Goal: Task Accomplishment & Management: Use online tool/utility

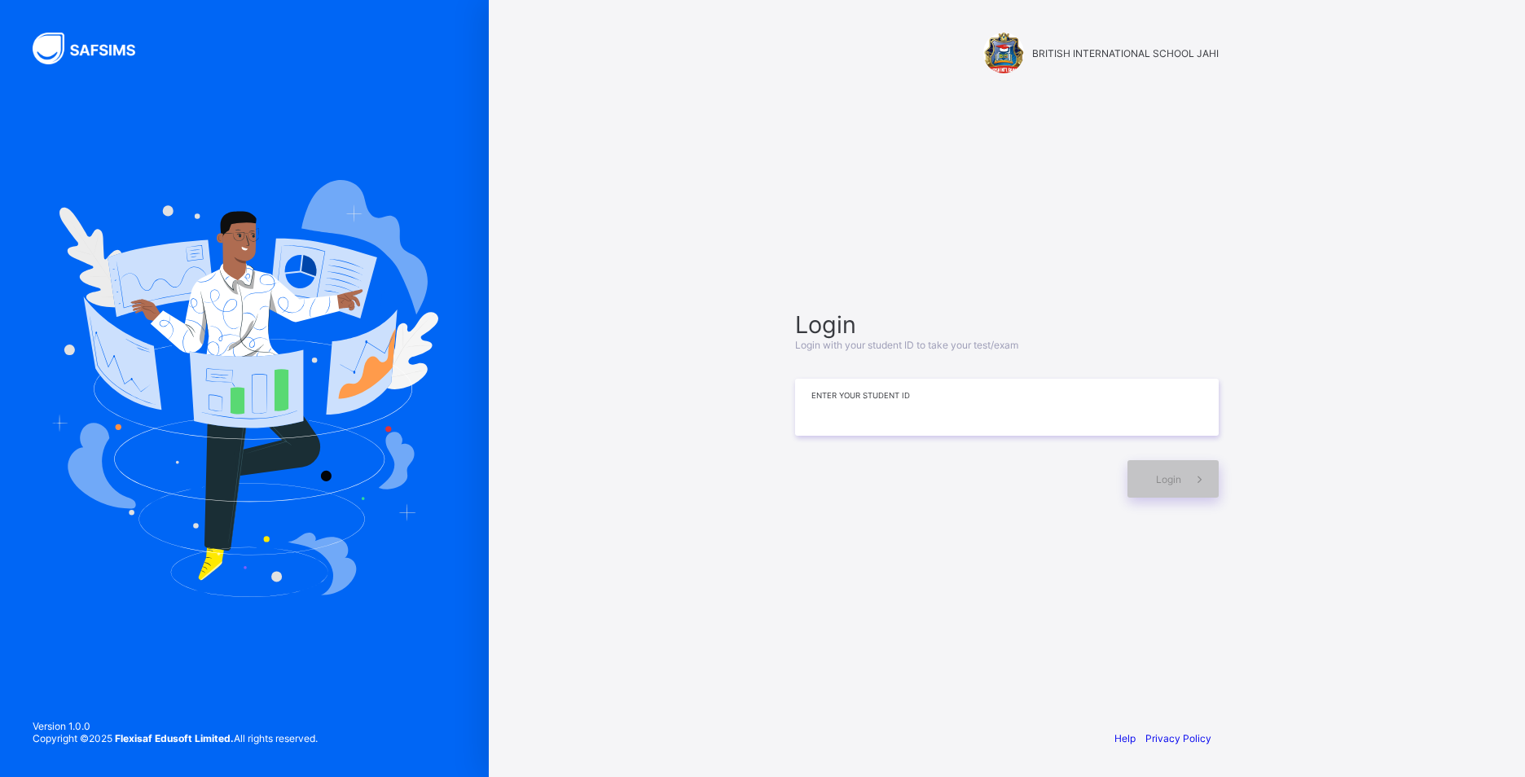
click at [821, 414] on input at bounding box center [1006, 407] width 423 height 57
type input "*"
click at [884, 239] on div "**********" at bounding box center [1007, 404] width 456 height 559
click at [857, 408] on input "**********" at bounding box center [1006, 407] width 423 height 57
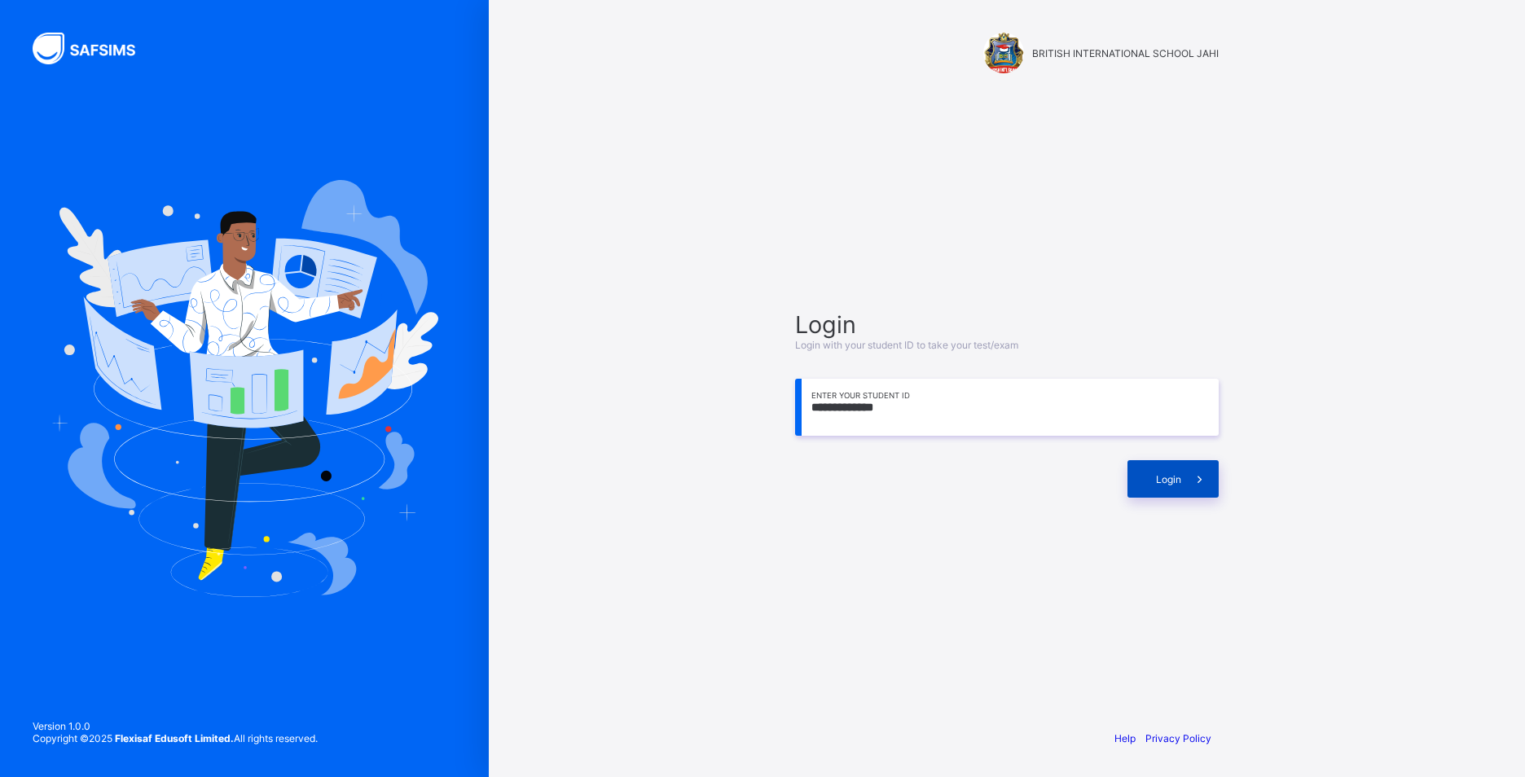
type input "**********"
click at [1153, 478] on div "Login" at bounding box center [1172, 478] width 91 height 37
click at [1178, 568] on div "**********" at bounding box center [1007, 404] width 456 height 559
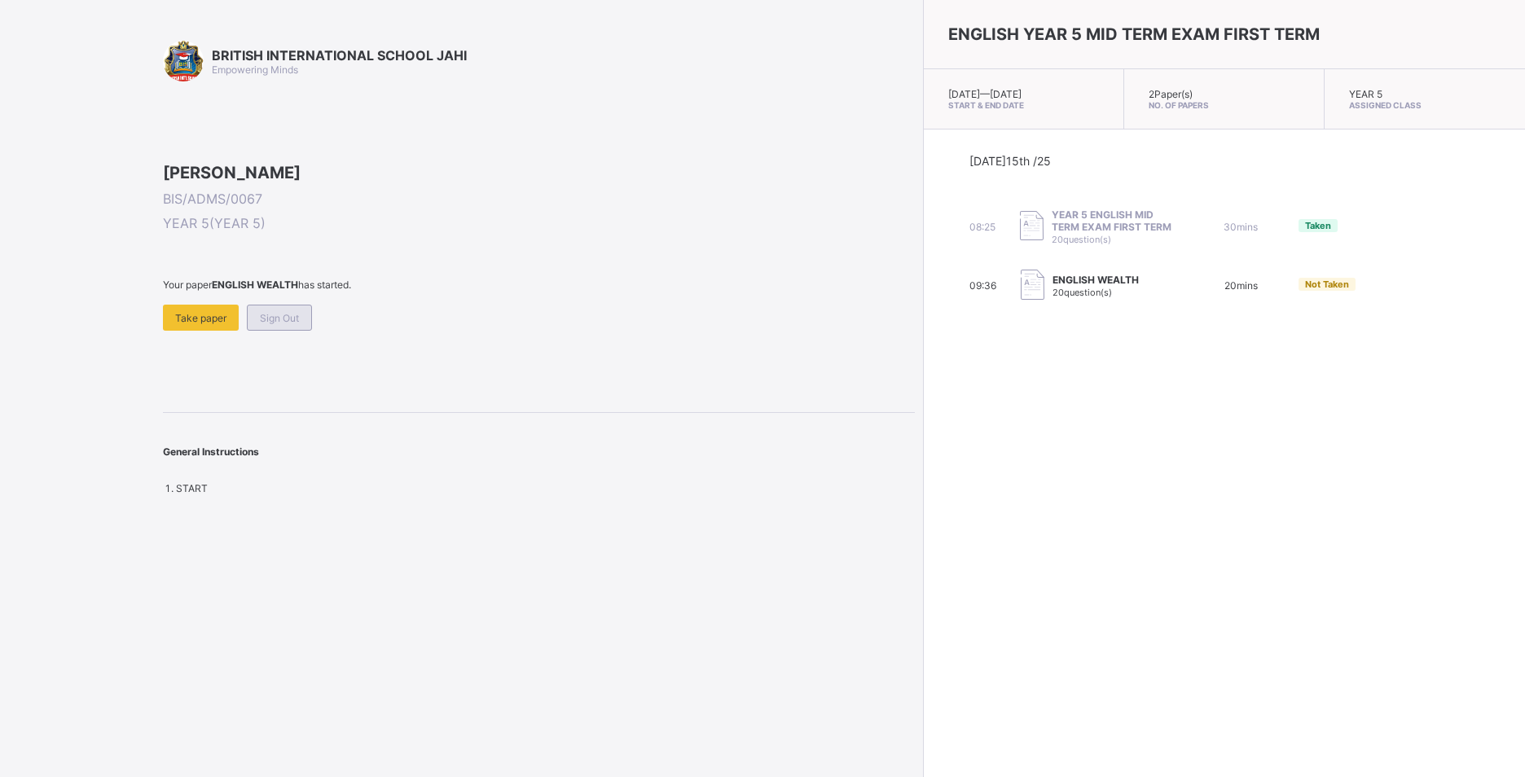
click at [286, 331] on div "Sign Out" at bounding box center [279, 318] width 65 height 26
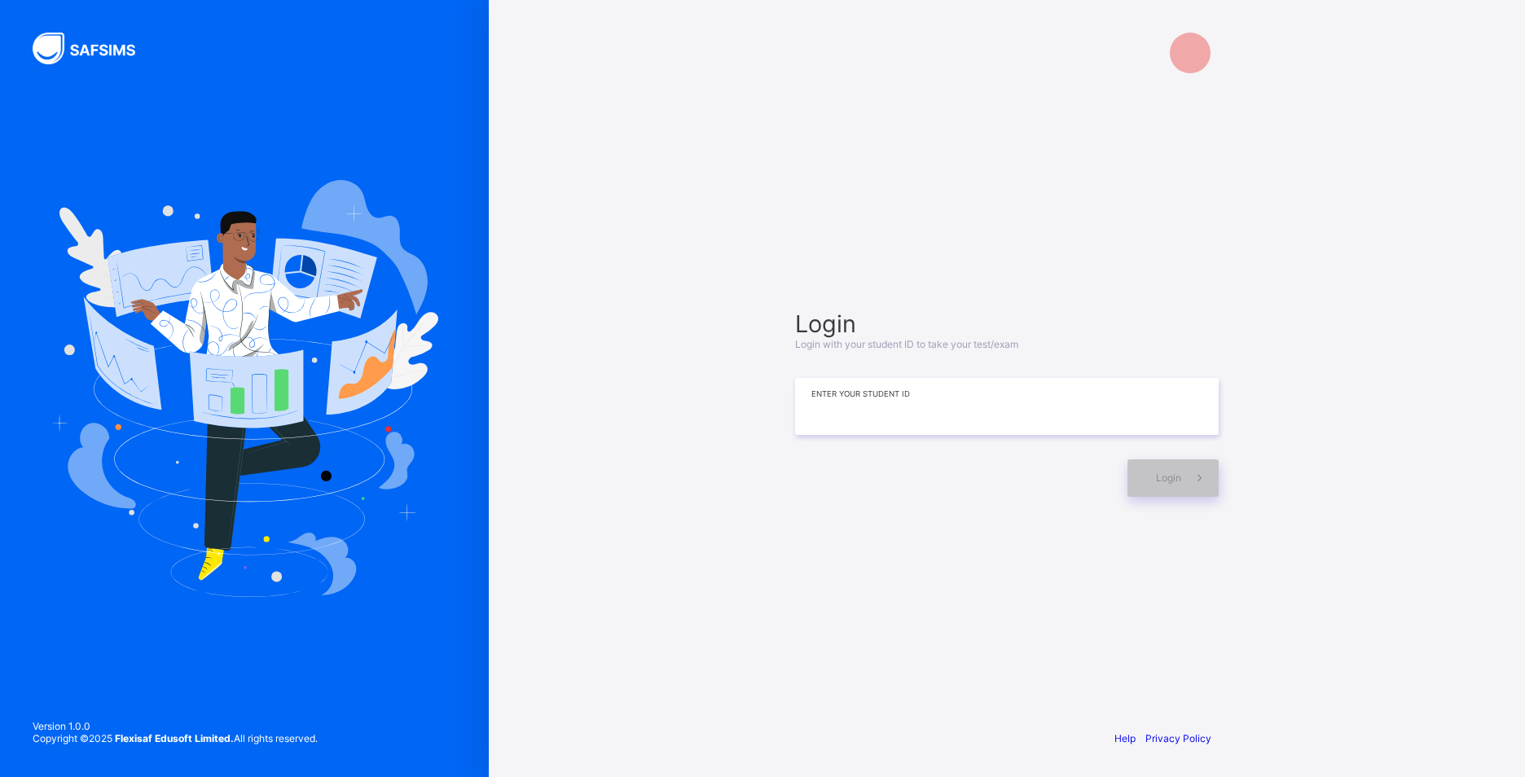
click at [845, 398] on input at bounding box center [1006, 406] width 423 height 57
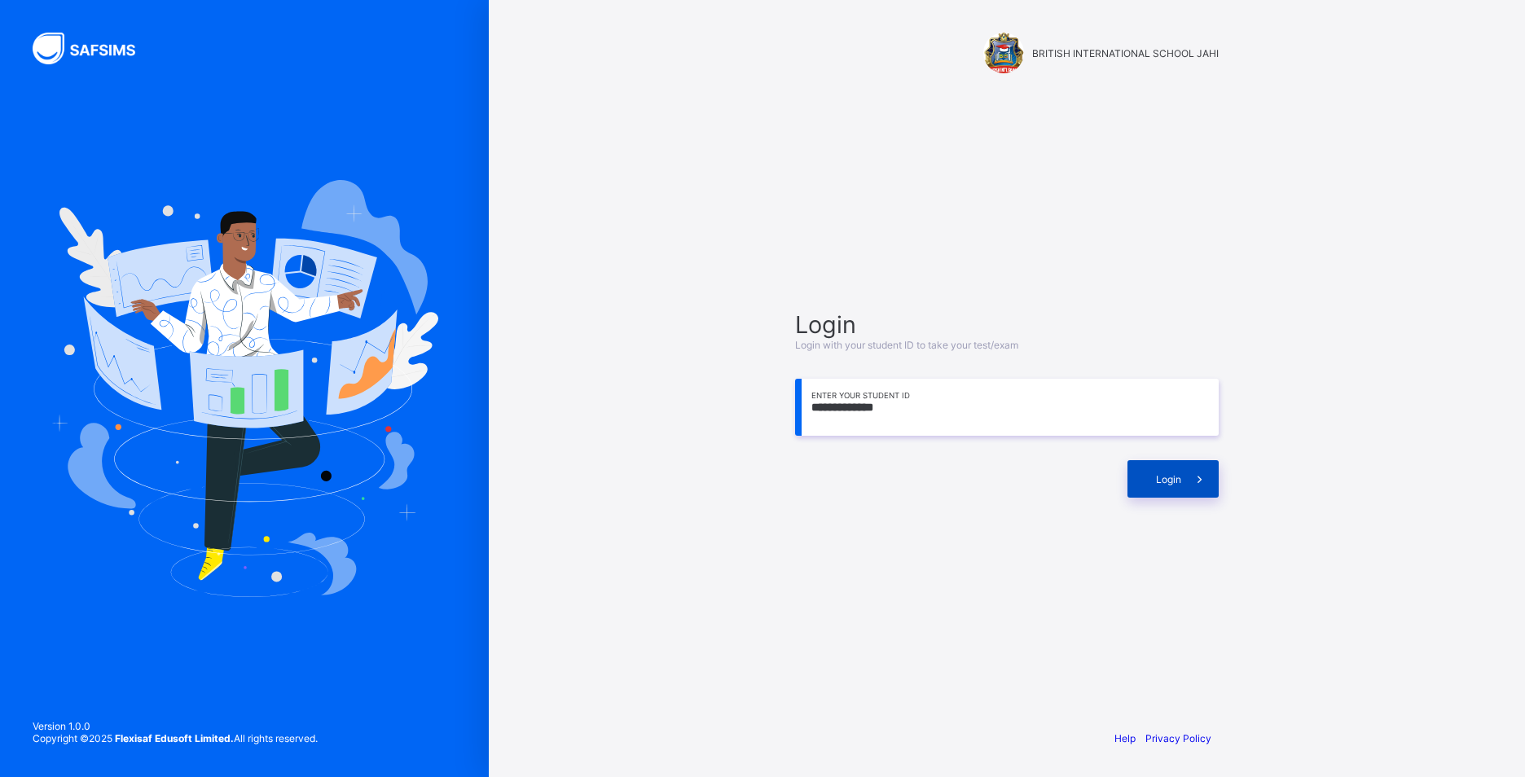
type input "**********"
click at [1171, 494] on div "Login" at bounding box center [1172, 478] width 91 height 37
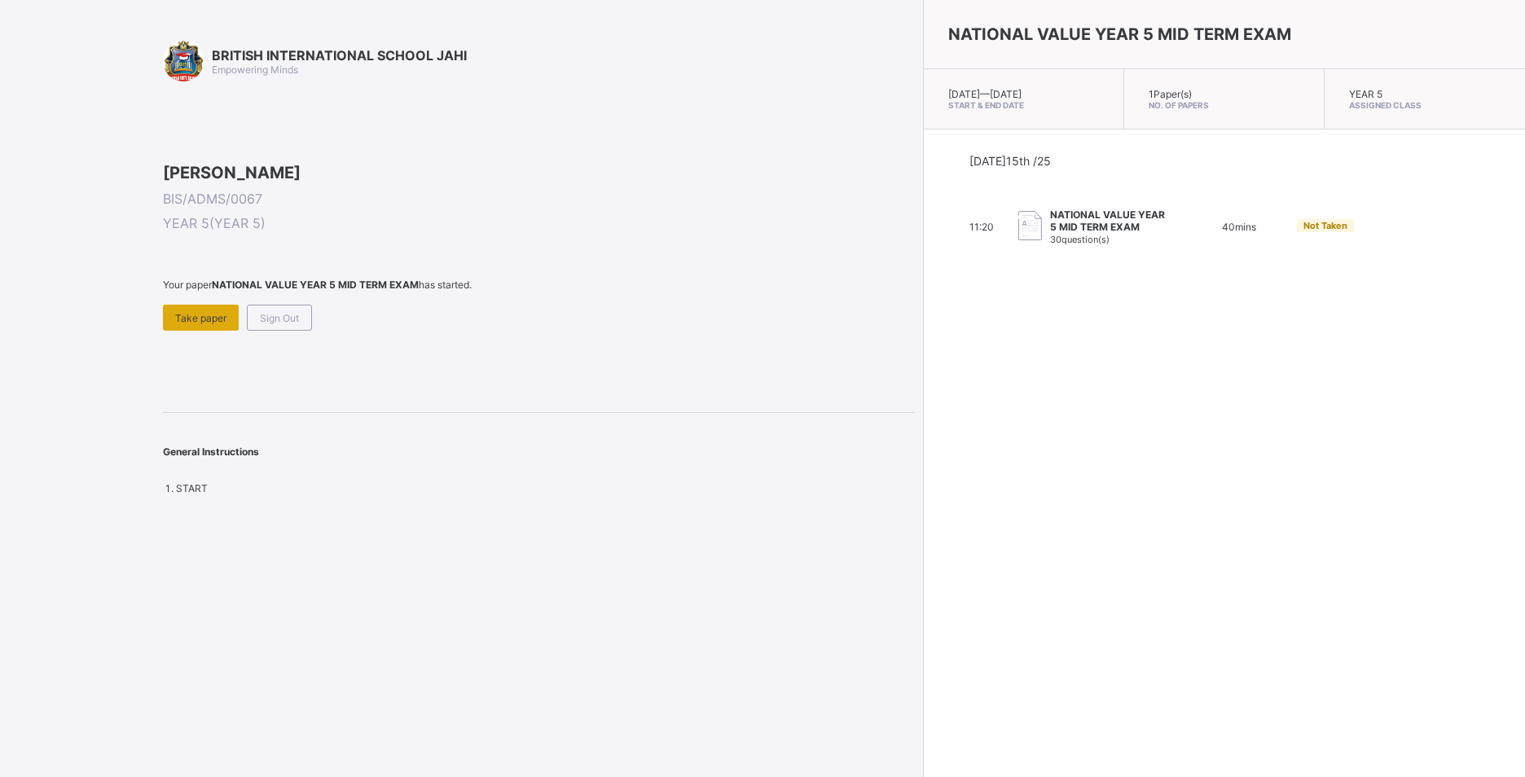
click at [205, 331] on div "Take paper" at bounding box center [201, 318] width 76 height 26
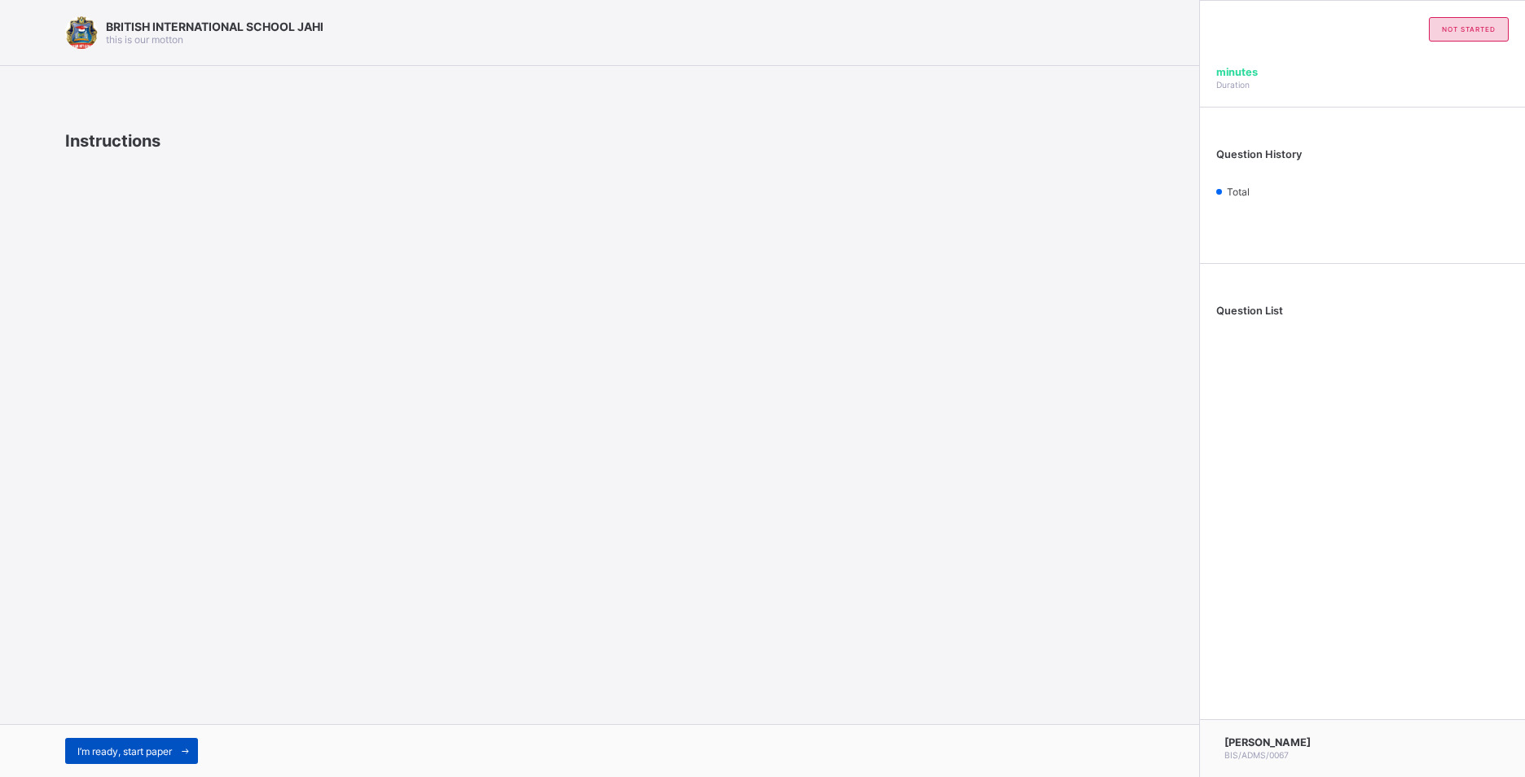
click at [150, 738] on div "I’m ready, start paper" at bounding box center [131, 751] width 133 height 26
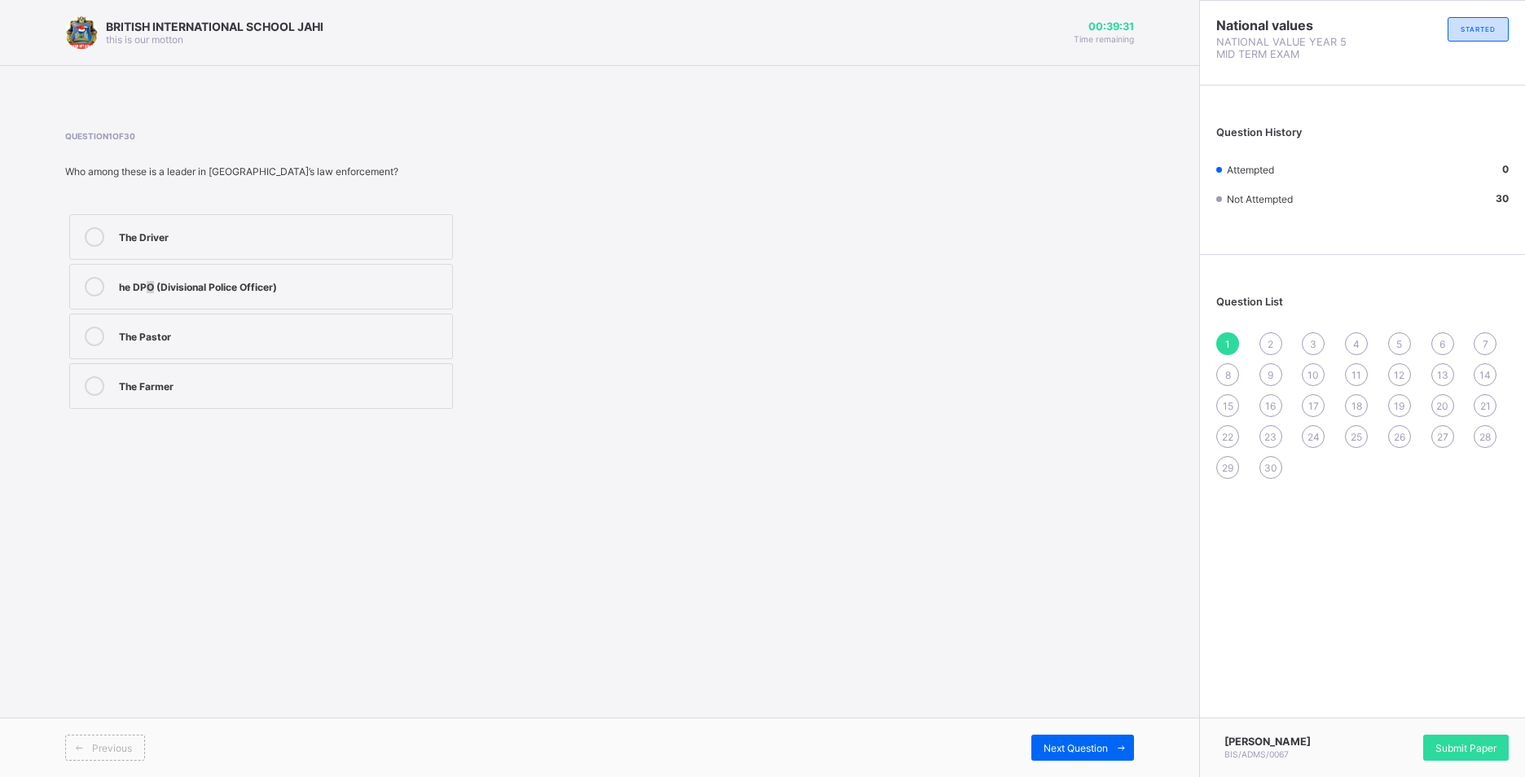
click at [151, 299] on label "he DPO (Divisional Police Officer)" at bounding box center [261, 287] width 384 height 46
drag, startPoint x: 151, startPoint y: 299, endPoint x: 199, endPoint y: 335, distance: 59.9
click at [199, 335] on div "The Pastor" at bounding box center [281, 335] width 325 height 16
click at [1089, 753] on span "Next Question" at bounding box center [1075, 748] width 64 height 12
click at [1232, 342] on div "1" at bounding box center [1227, 343] width 23 height 23
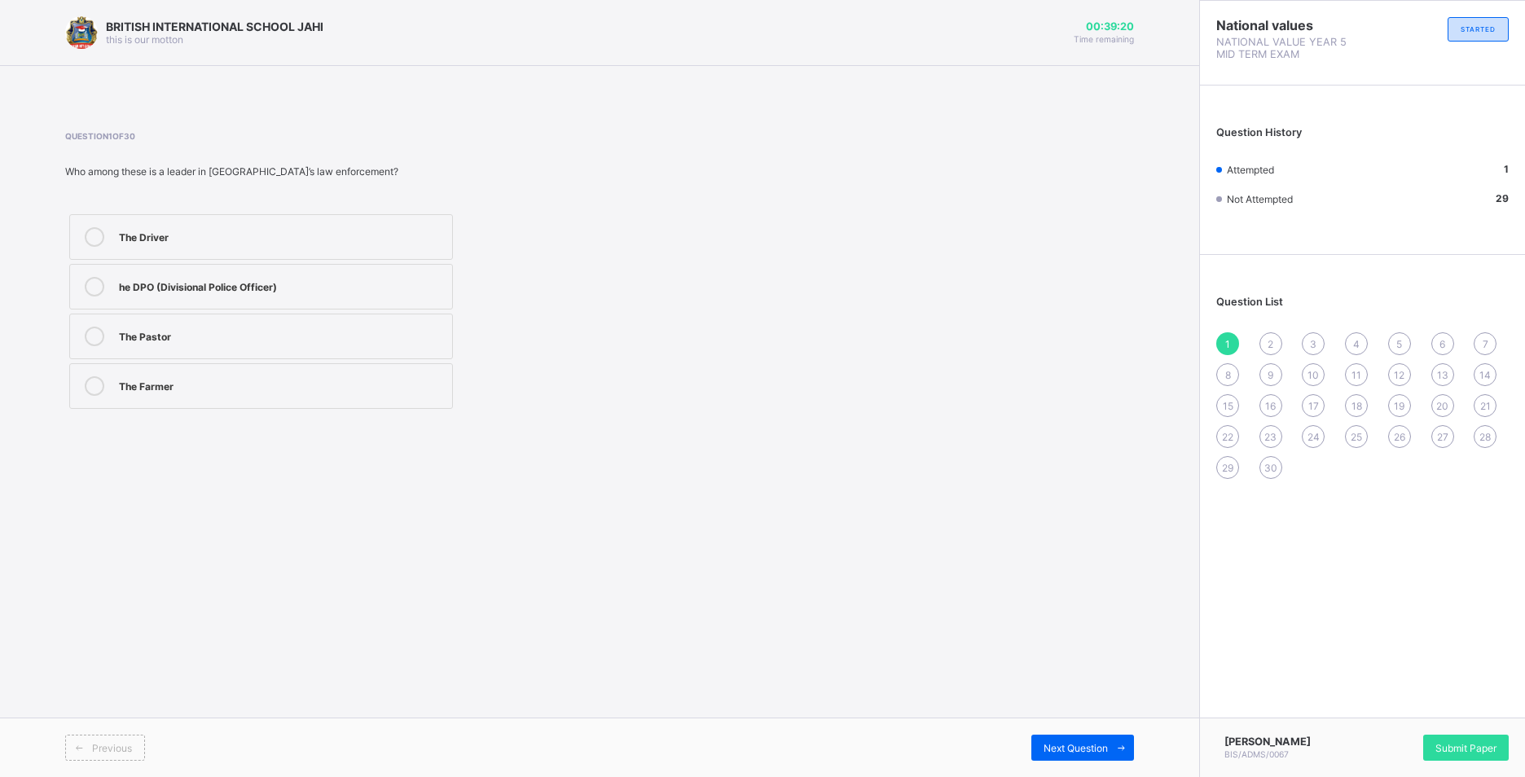
click at [276, 314] on label "The Pastor" at bounding box center [261, 337] width 384 height 46
click at [1264, 336] on div "2" at bounding box center [1270, 343] width 23 height 23
click at [285, 313] on div "Traditional leadership Dictatorship Religious leadership Political leadership" at bounding box center [261, 311] width 392 height 203
click at [125, 236] on div "Traditional leadership" at bounding box center [281, 235] width 325 height 16
click at [1090, 744] on span "Next Question" at bounding box center [1075, 748] width 64 height 12
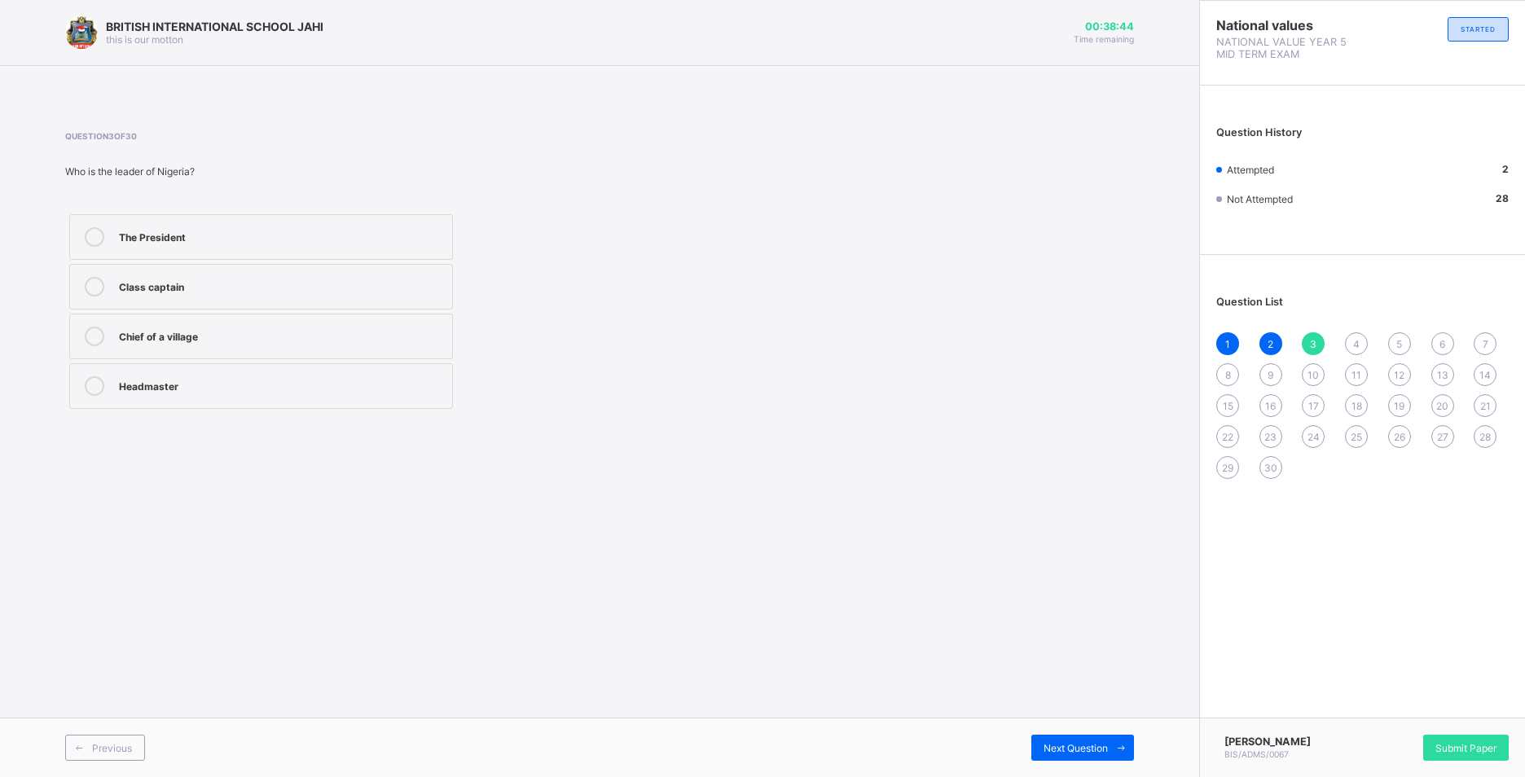
click at [418, 317] on label "Chief of a village" at bounding box center [261, 337] width 384 height 46
click at [1071, 748] on span "Next Question" at bounding box center [1075, 748] width 64 height 12
click at [304, 348] on label "Religious" at bounding box center [261, 337] width 384 height 46
click at [1068, 748] on span "Next Question" at bounding box center [1075, 748] width 64 height 12
click at [1033, 725] on div "Previous Next Question" at bounding box center [599, 746] width 1199 height 59
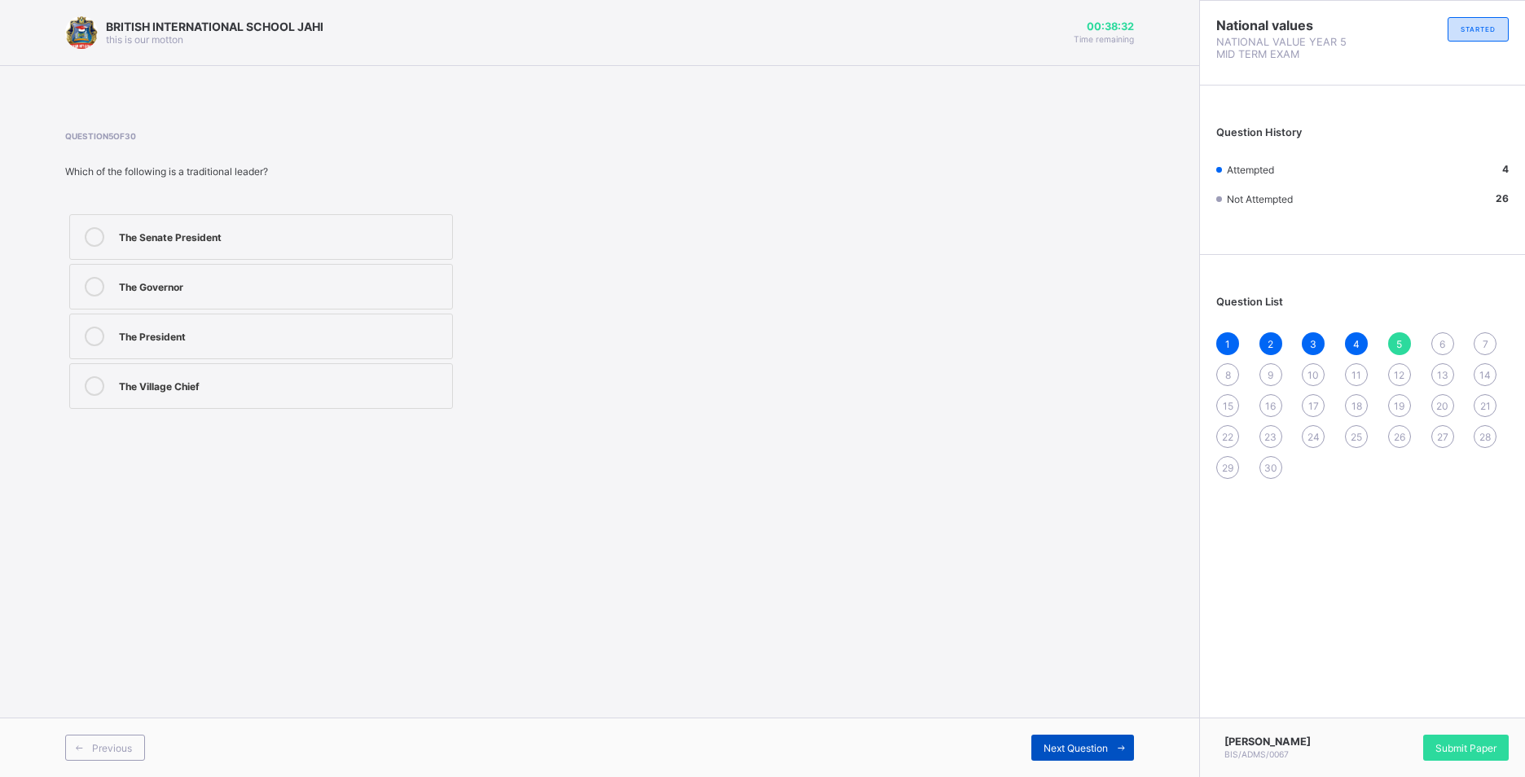
click at [1079, 746] on span "Next Question" at bounding box center [1075, 748] width 64 height 12
click at [1401, 344] on span "5" at bounding box center [1399, 344] width 6 height 12
click at [256, 313] on div "The Senate President The Governor The President The Village Chief" at bounding box center [261, 311] width 392 height 203
click at [252, 367] on label "The Village Chief" at bounding box center [261, 386] width 384 height 46
click at [1094, 752] on span "Next Question" at bounding box center [1075, 748] width 64 height 12
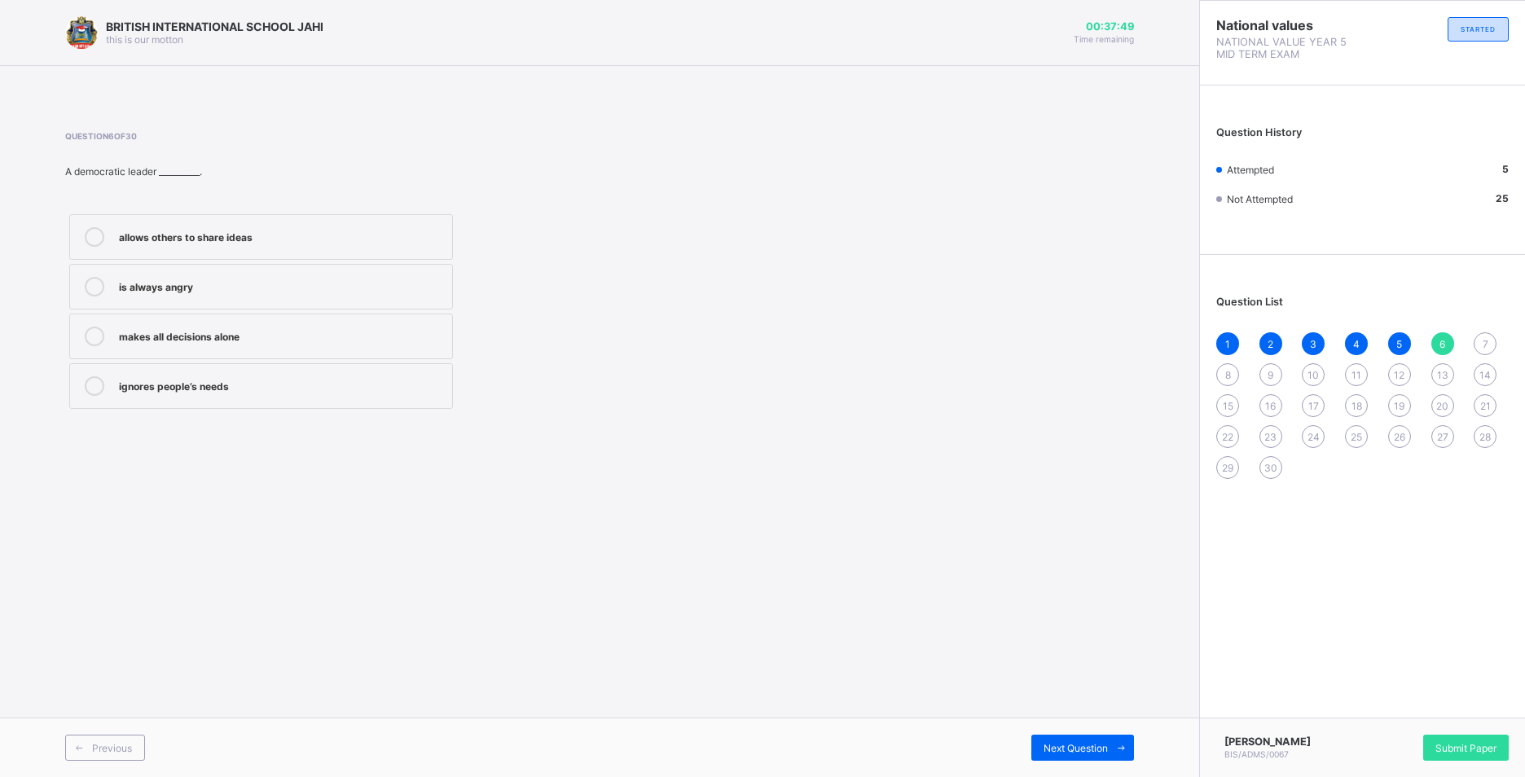
click at [116, 396] on label "ignores people’s needs" at bounding box center [261, 386] width 384 height 46
click at [1093, 747] on span "Next Question" at bounding box center [1075, 748] width 64 height 12
drag, startPoint x: 139, startPoint y: 298, endPoint x: 147, endPoint y: 292, distance: 9.3
click at [147, 292] on label "Friendly leadership" at bounding box center [261, 287] width 384 height 46
click at [642, 492] on div "BRITISH INTERNATIONAL SCHOOL JAHI this is our motton 00:36:48 Time remaining Qu…" at bounding box center [599, 388] width 1199 height 777
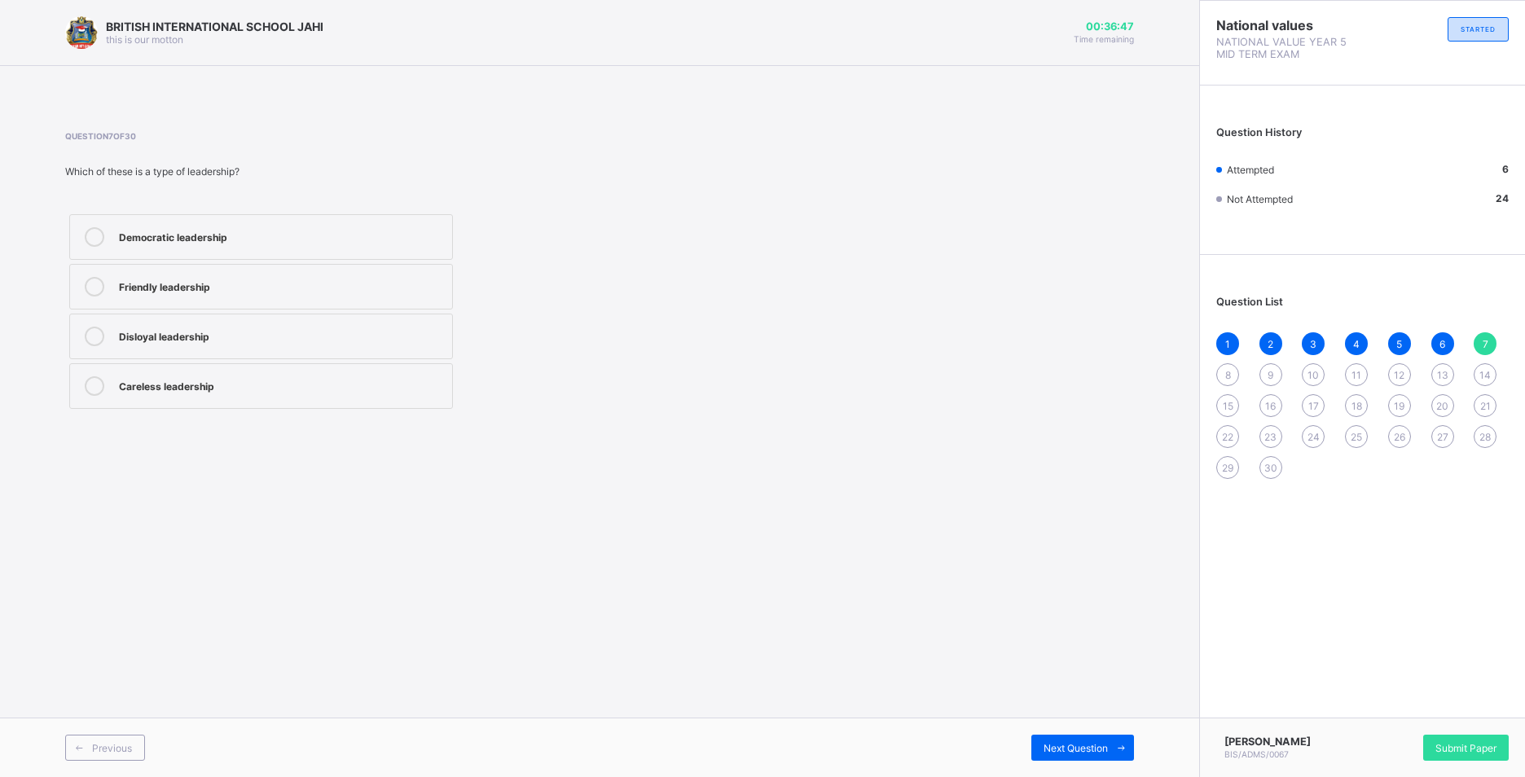
click at [154, 287] on div "Friendly leadership" at bounding box center [281, 285] width 325 height 16
click at [1090, 737] on div "Next Question" at bounding box center [1082, 748] width 103 height 26
click at [153, 303] on label "Laziness" at bounding box center [261, 287] width 384 height 46
click at [208, 305] on label "Laziness" at bounding box center [261, 287] width 384 height 46
click at [1089, 751] on span "Next Question" at bounding box center [1075, 748] width 64 height 12
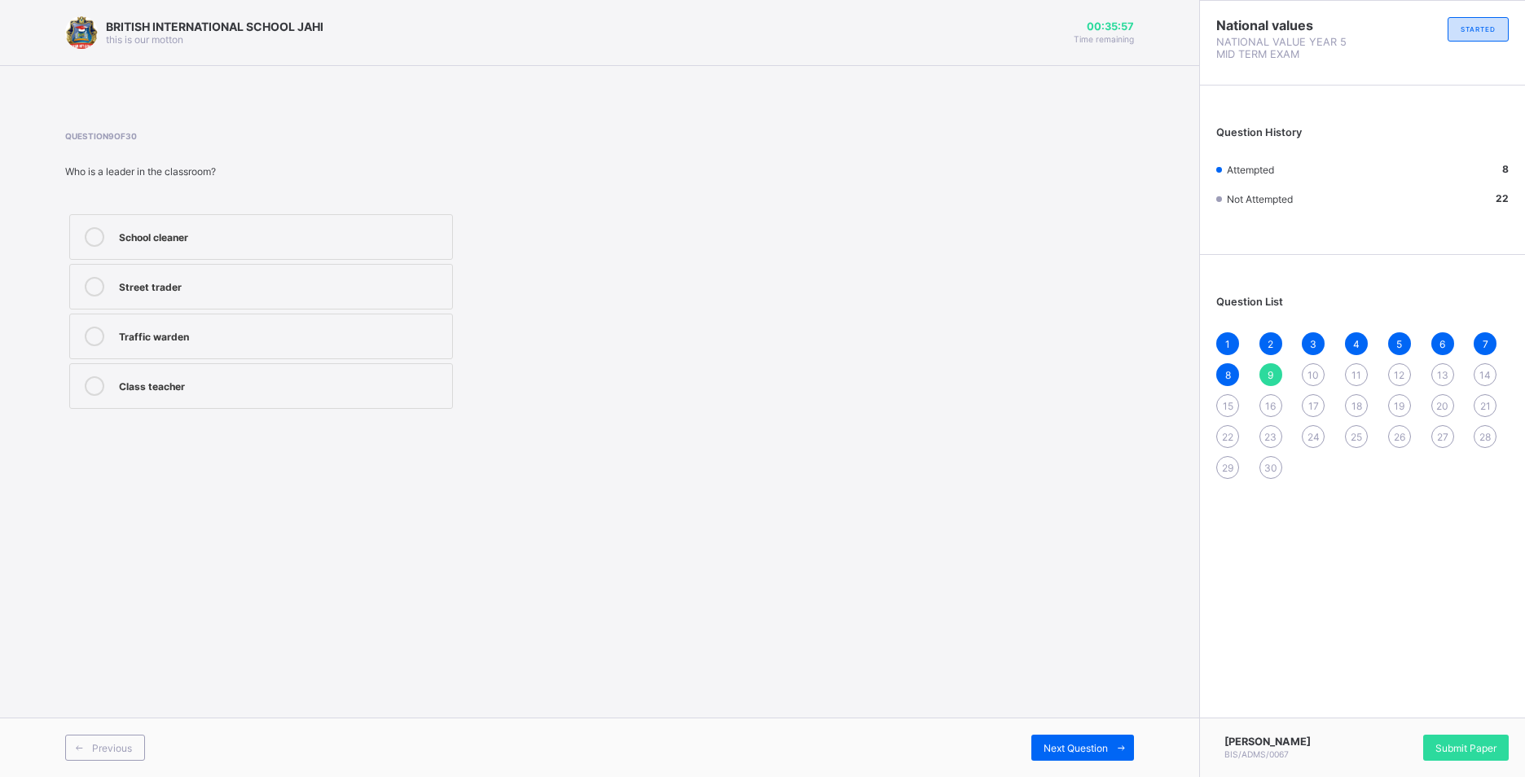
drag, startPoint x: 124, startPoint y: 230, endPoint x: 138, endPoint y: 223, distance: 16.4
click at [124, 230] on div "School cleaner" at bounding box center [281, 235] width 325 height 16
click at [1097, 753] on span "Next Question" at bounding box center [1075, 748] width 64 height 12
click at [212, 287] on div "caring and honest" at bounding box center [281, 285] width 325 height 16
click at [1068, 750] on span "Next Question" at bounding box center [1075, 748] width 64 height 12
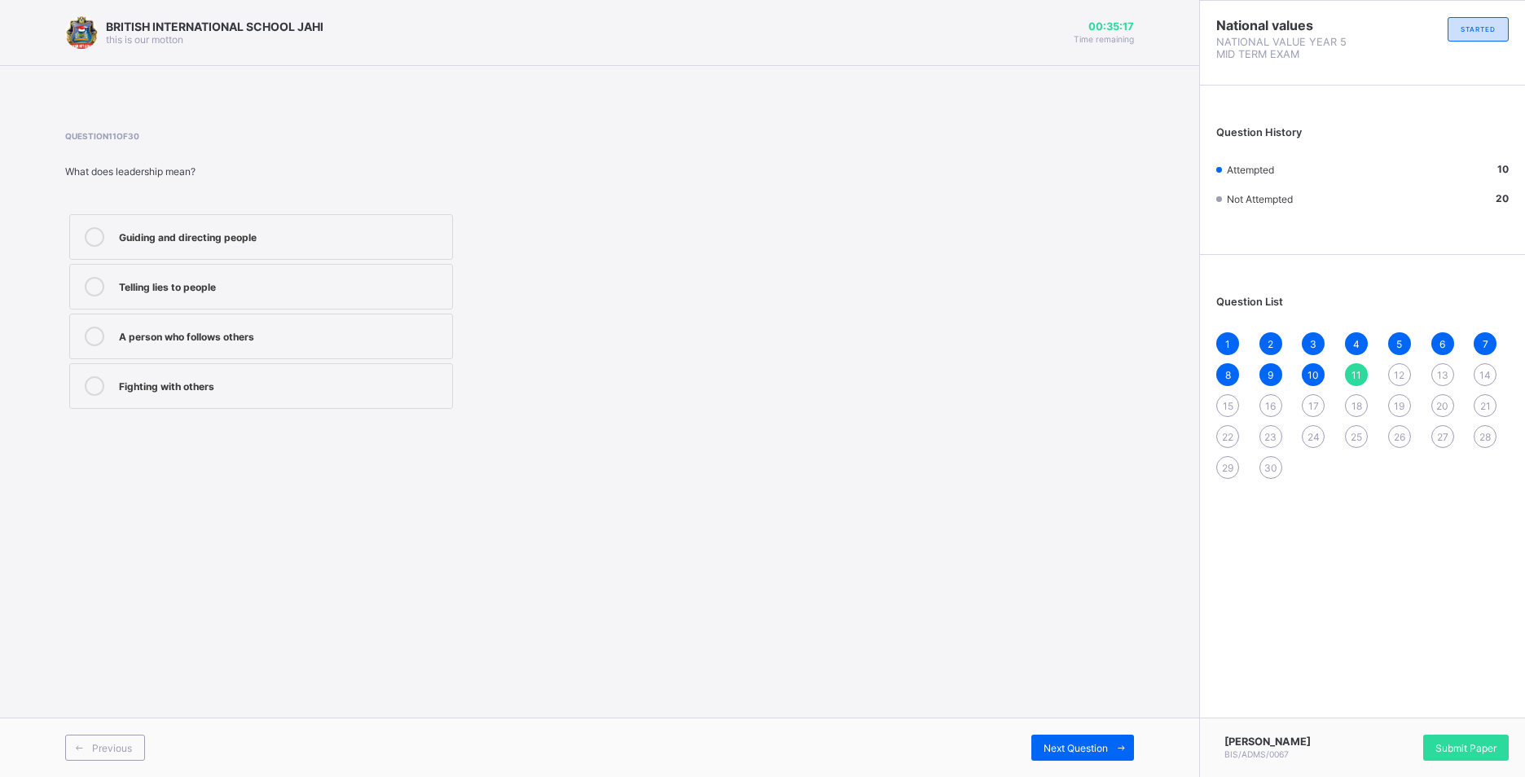
click at [185, 324] on label "A person who follows others" at bounding box center [261, 337] width 384 height 46
click at [1051, 747] on span "Next Question" at bounding box center [1075, 748] width 64 height 12
click at [153, 295] on div "Armed robbers" at bounding box center [281, 287] width 325 height 20
click at [1078, 753] on span "Next Question" at bounding box center [1075, 748] width 64 height 12
click at [247, 344] on div "Joining a charity group to clean the environment" at bounding box center [281, 337] width 325 height 20
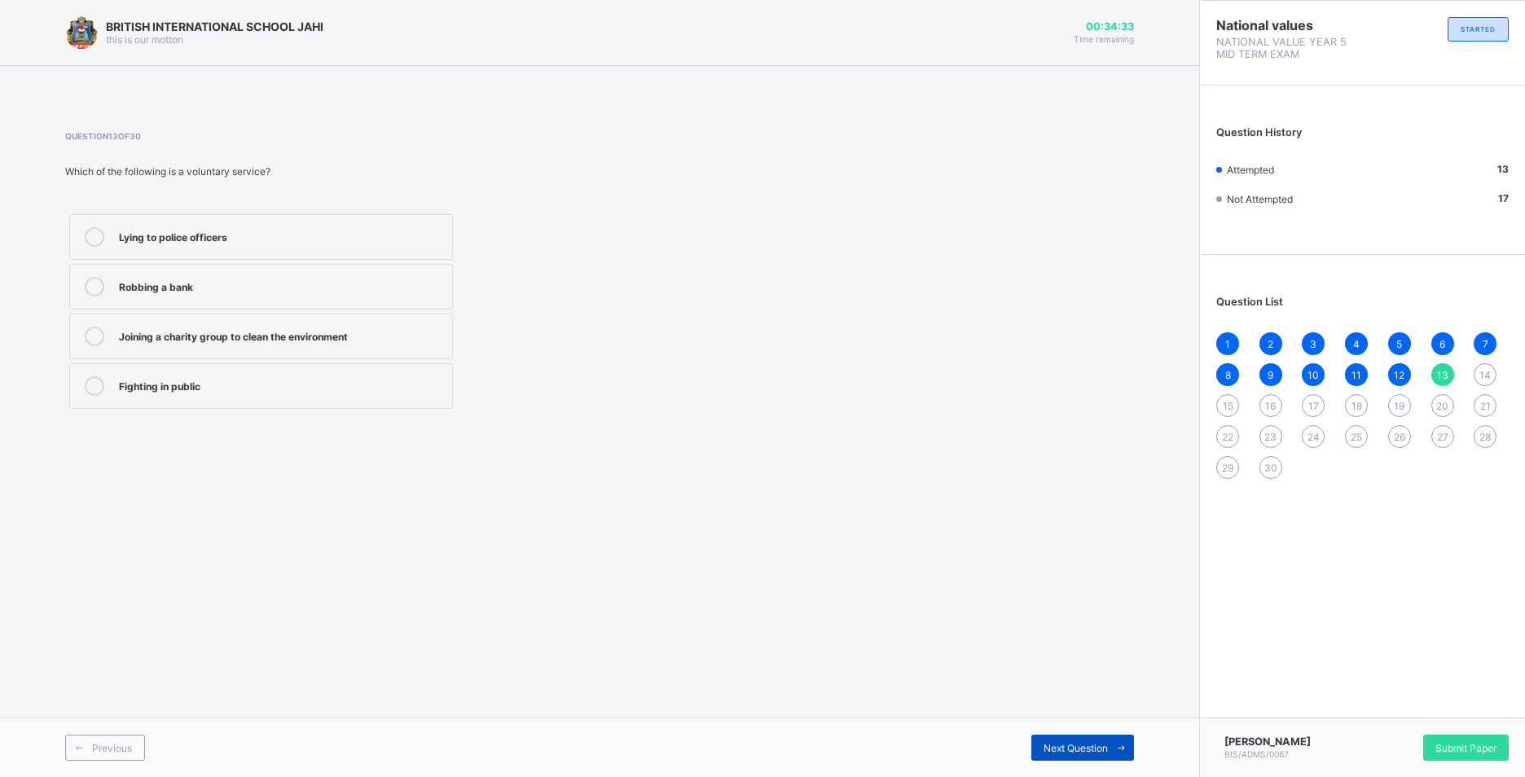
click at [1086, 754] on div "Next Question" at bounding box center [1082, 748] width 103 height 26
click at [229, 395] on div "Protecting citizens and maintaining law" at bounding box center [281, 386] width 325 height 20
click at [286, 386] on div "Protecting citizens and maintaining law" at bounding box center [281, 384] width 325 height 16
click at [1058, 748] on span "Next Question" at bounding box center [1075, 748] width 64 height 12
click at [167, 313] on div "corps members officers soldiers teachers" at bounding box center [261, 311] width 392 height 203
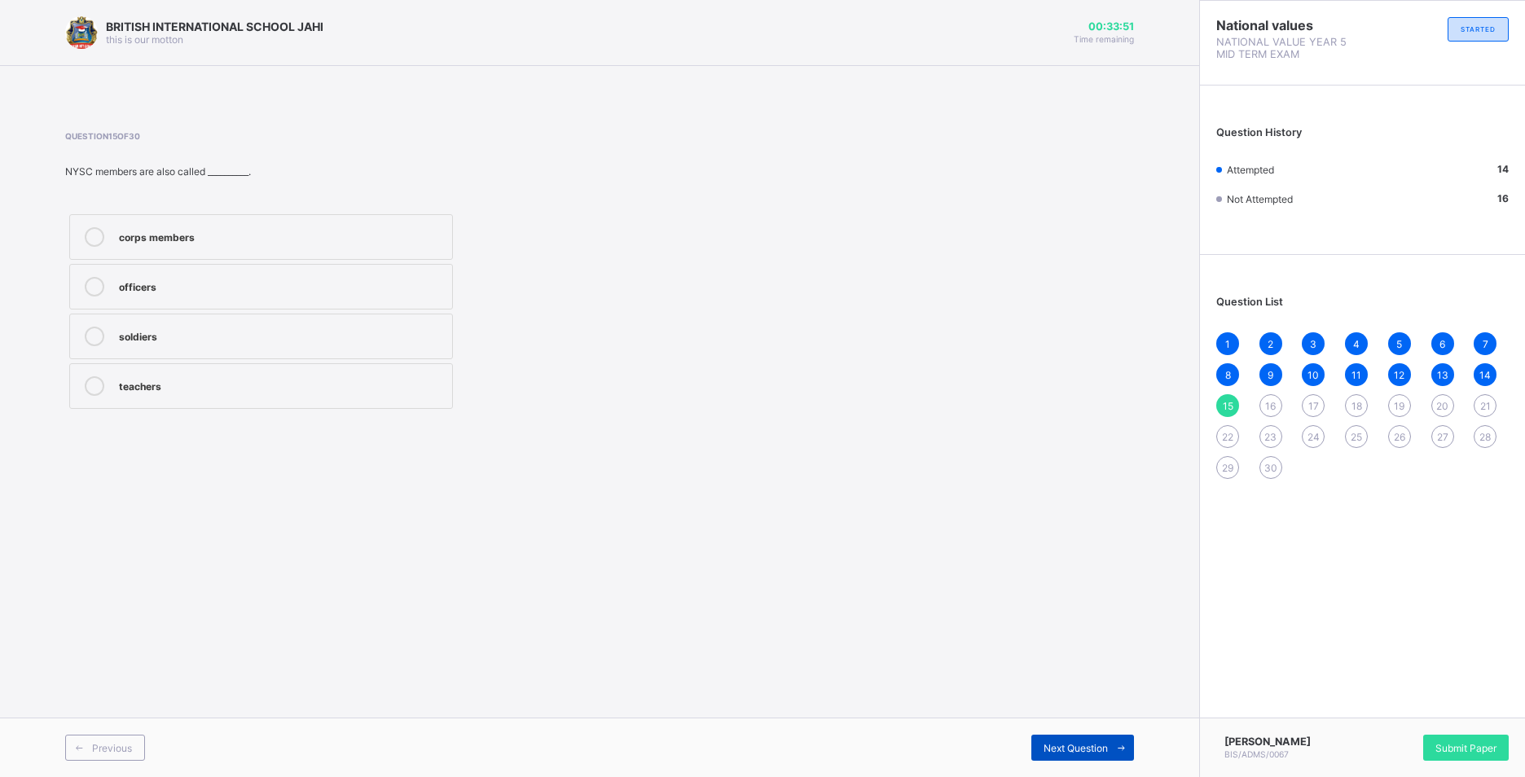
click at [1101, 744] on span "Next Question" at bounding box center [1075, 748] width 64 height 12
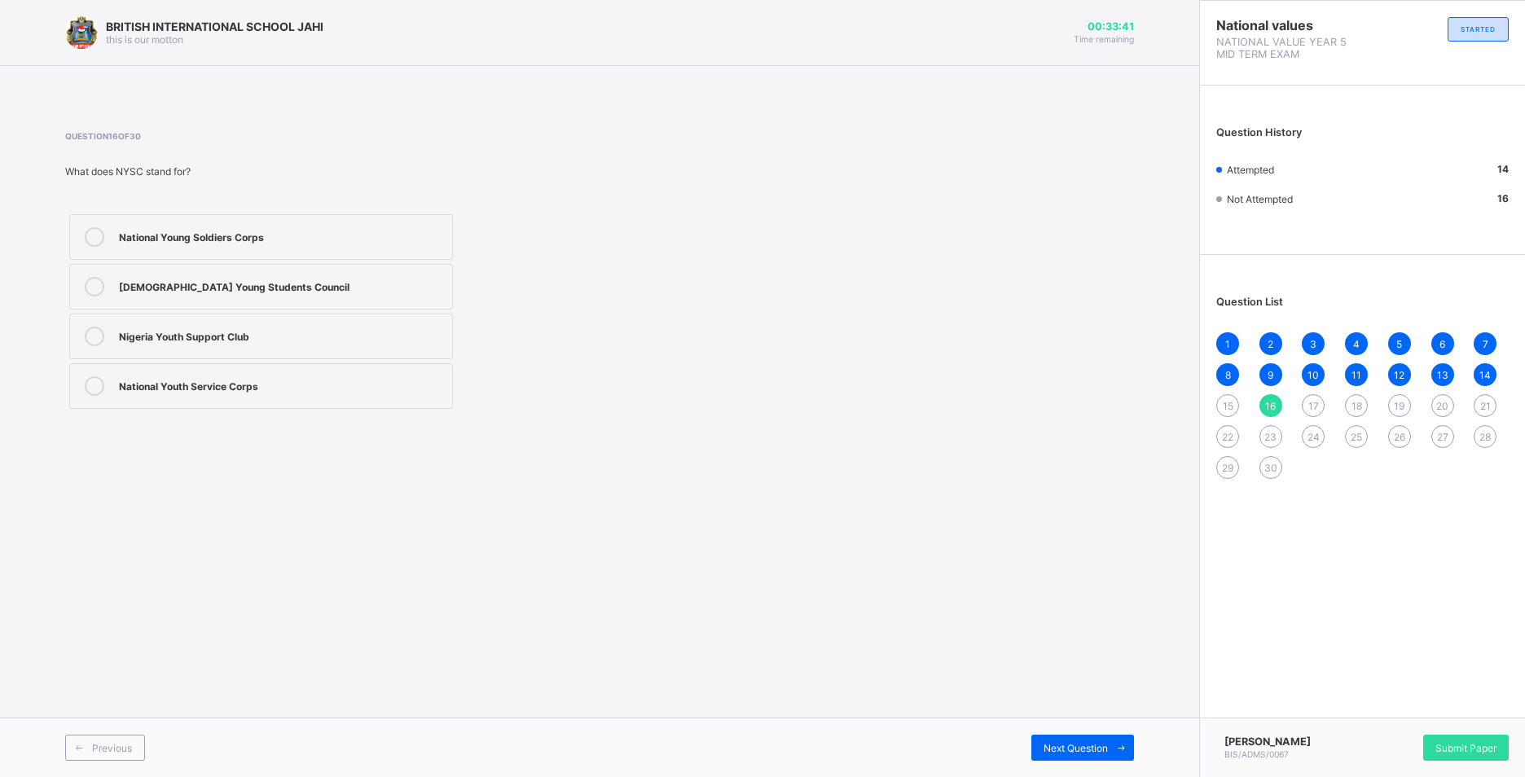
click at [155, 291] on div "Nigerian Young Students Council" at bounding box center [281, 285] width 325 height 16
click at [1059, 753] on span "Next Question" at bounding box center [1075, 748] width 64 height 12
click at [1226, 407] on span "15" at bounding box center [1227, 406] width 11 height 12
click at [417, 362] on div "corps members officers soldiers teachers" at bounding box center [261, 311] width 392 height 203
click at [410, 344] on div "soldiers" at bounding box center [281, 337] width 325 height 20
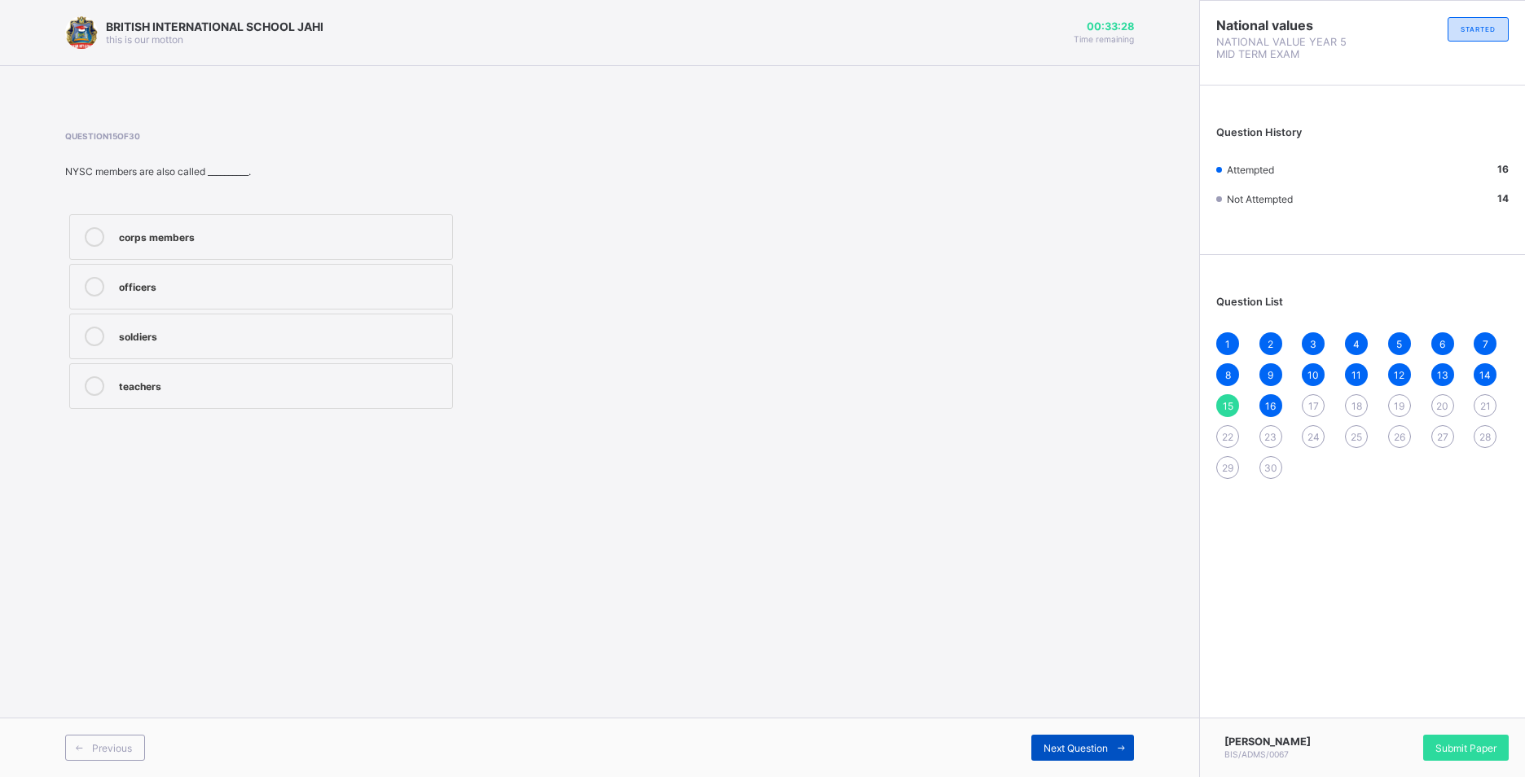
click at [1100, 753] on span "Next Question" at bounding box center [1075, 748] width 64 height 12
click at [196, 296] on label "Local football team" at bounding box center [261, 287] width 384 height 46
click at [1076, 745] on span "Next Question" at bounding box center [1075, 748] width 64 height 12
click at [283, 353] on label "Gaining respect" at bounding box center [261, 337] width 384 height 46
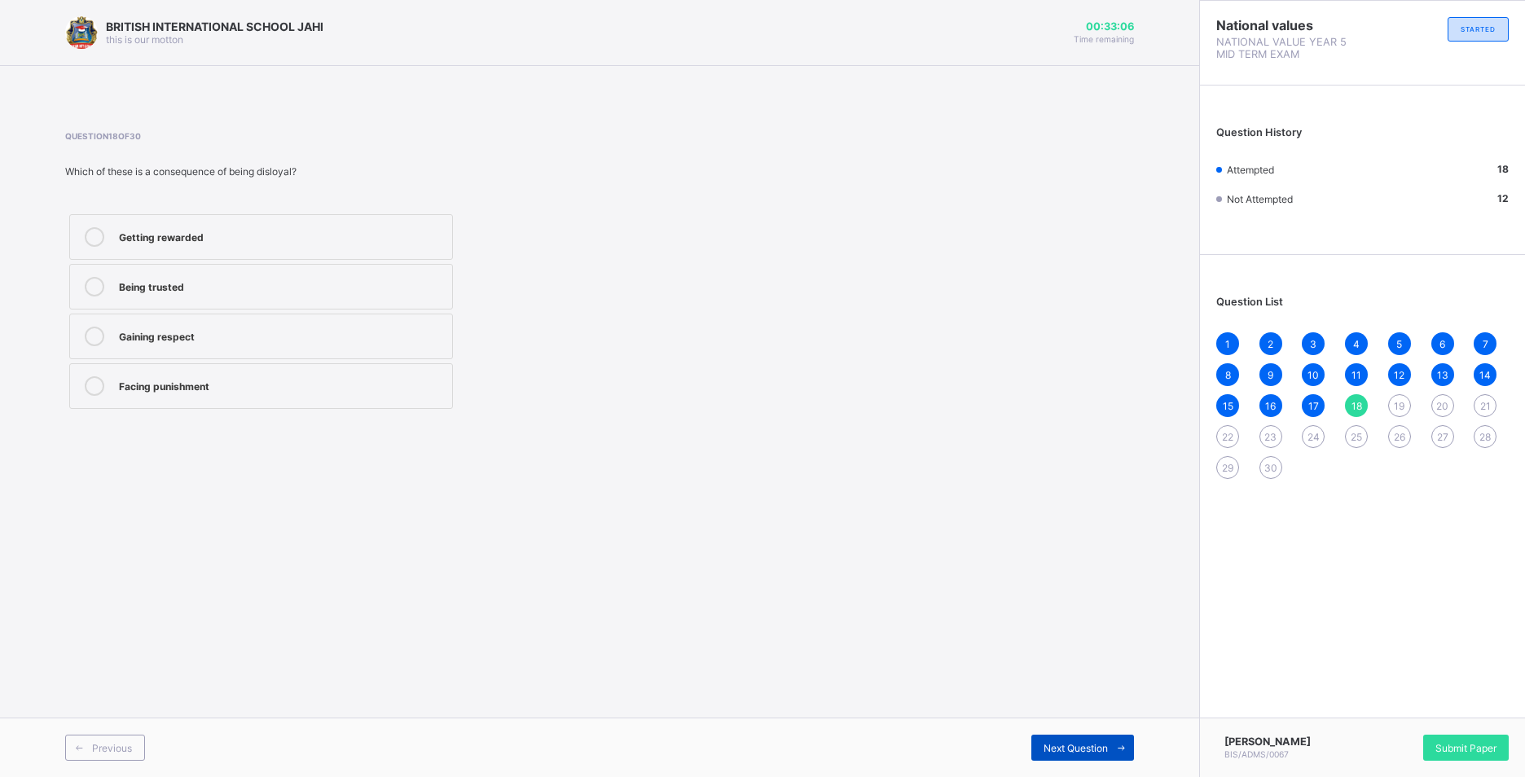
click at [1061, 752] on span "Next Question" at bounding box center [1075, 748] width 64 height 12
click at [251, 299] on label "Getting expelled from school" at bounding box center [261, 287] width 384 height 46
click at [1059, 747] on span "Next Question" at bounding box center [1075, 748] width 64 height 12
click at [213, 283] on div "Obeying traffic rules" at bounding box center [281, 285] width 325 height 16
drag, startPoint x: 1098, startPoint y: 744, endPoint x: 1089, endPoint y: 694, distance: 50.5
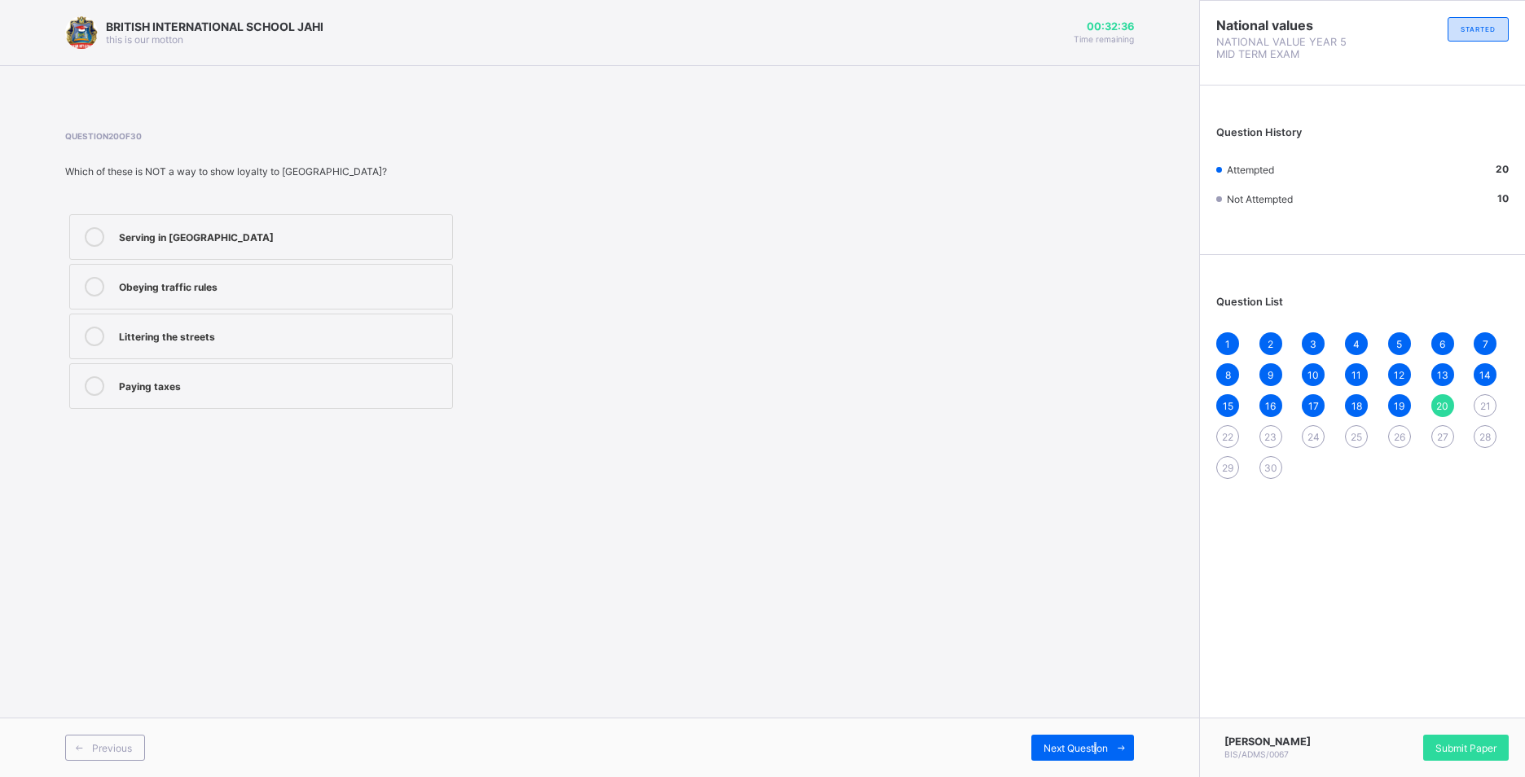
click at [1089, 694] on div "BRITISH INTERNATIONAL SCHOOL JAHI this is our motton 00:32:36 Time remaining Qu…" at bounding box center [599, 388] width 1199 height 777
drag, startPoint x: 1089, startPoint y: 694, endPoint x: 1086, endPoint y: 747, distance: 53.0
click at [1086, 747] on span "Next Question" at bounding box center [1075, 748] width 64 height 12
click at [190, 343] on div "caring for and protecting your community" at bounding box center [281, 337] width 325 height 20
drag, startPoint x: 1050, startPoint y: 757, endPoint x: 1044, endPoint y: 763, distance: 8.7
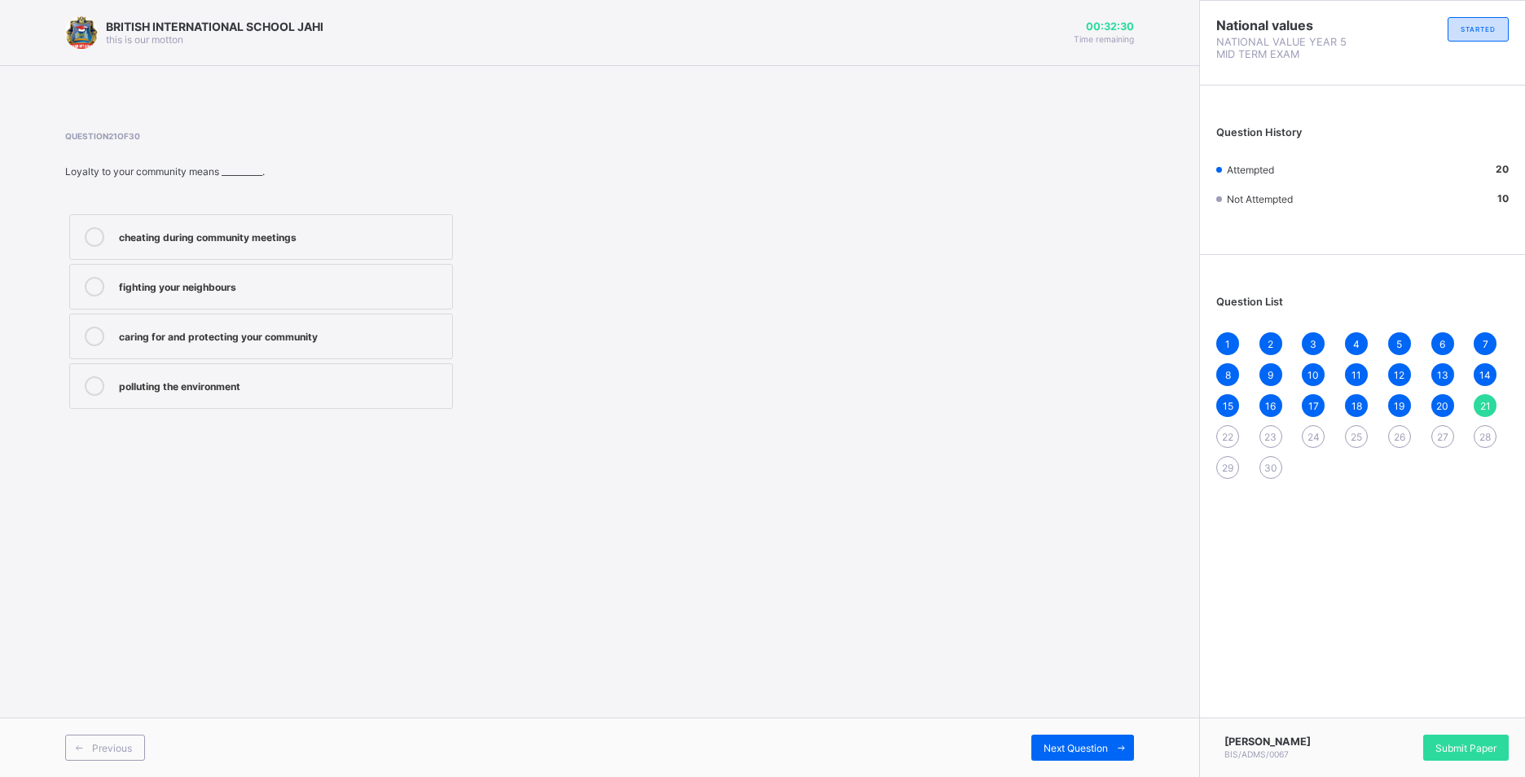
click at [1044, 763] on div "Previous Next Question" at bounding box center [599, 746] width 1199 height 59
drag, startPoint x: 1044, startPoint y: 763, endPoint x: 1121, endPoint y: 751, distance: 78.3
click at [1121, 751] on icon at bounding box center [1121, 748] width 12 height 11
drag, startPoint x: 258, startPoint y: 314, endPoint x: 249, endPoint y: 316, distance: 9.3
click at [249, 316] on div "beauty pride and respect laughter eye service" at bounding box center [261, 311] width 392 height 203
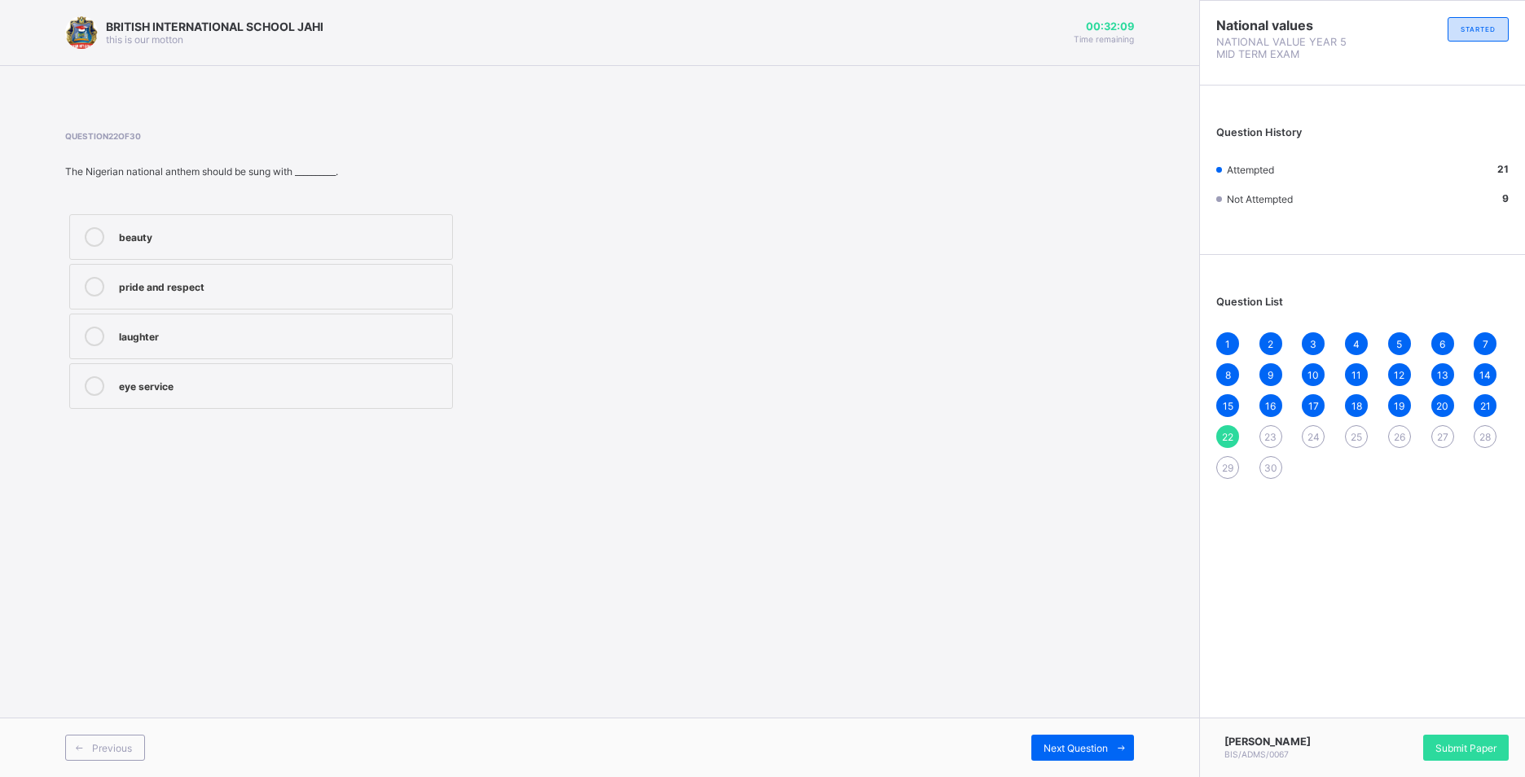
click at [277, 339] on div "laughter" at bounding box center [281, 335] width 325 height 16
click at [1087, 744] on span "Next Question" at bounding box center [1075, 748] width 64 height 12
click at [378, 323] on label "care" at bounding box center [261, 337] width 384 height 46
click at [1071, 739] on div "Next Question" at bounding box center [1082, 748] width 103 height 26
click at [334, 353] on label "oil" at bounding box center [261, 337] width 384 height 46
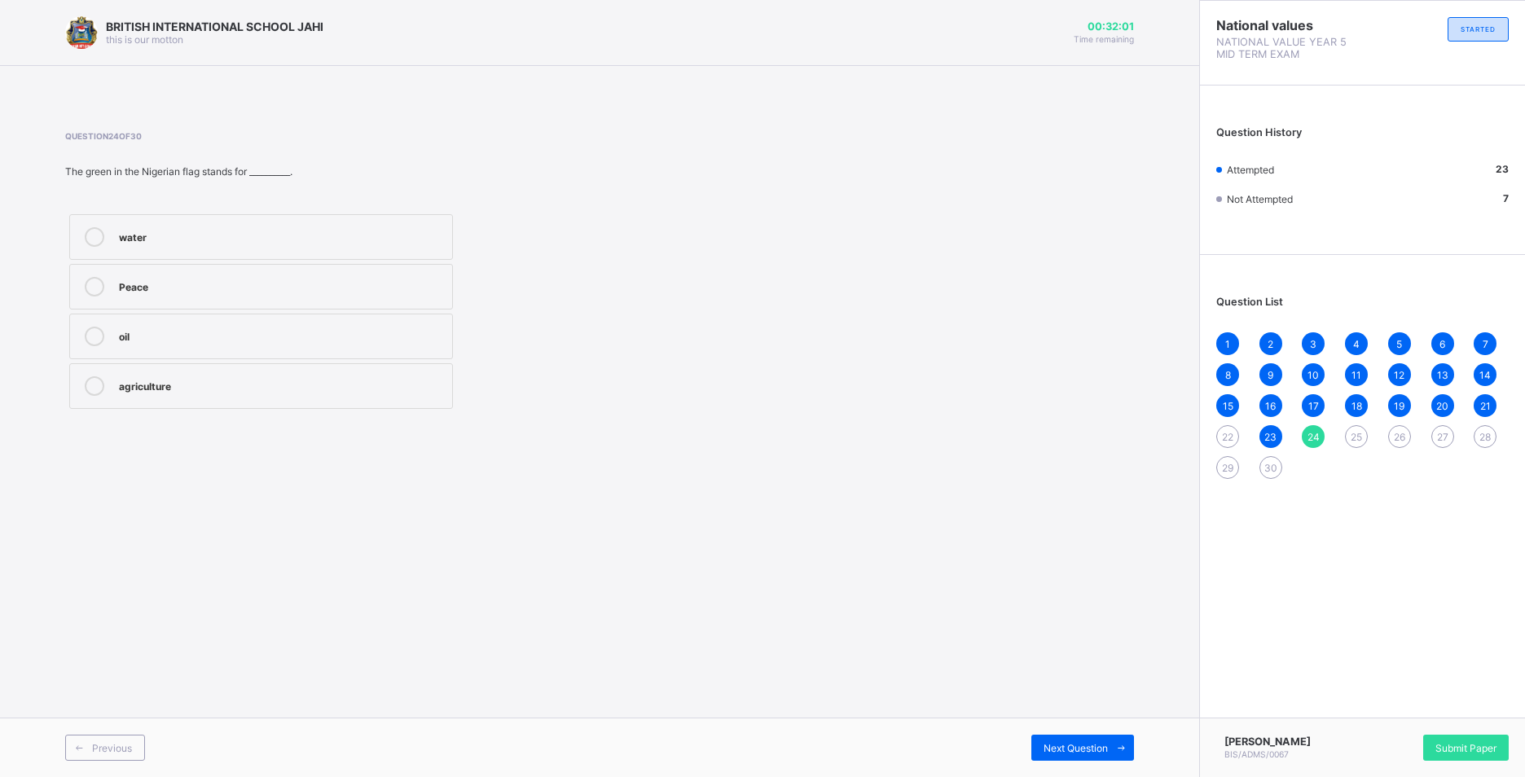
drag, startPoint x: 1065, startPoint y: 739, endPoint x: 1080, endPoint y: 720, distance: 24.4
click at [1077, 725] on div "Previous Next Question" at bounding box center [599, 746] width 1199 height 59
drag, startPoint x: 1080, startPoint y: 720, endPoint x: 1112, endPoint y: 743, distance: 39.1
click at [1112, 743] on span at bounding box center [1121, 748] width 26 height 26
click at [229, 240] on div "respecting the national flag" at bounding box center [281, 235] width 325 height 16
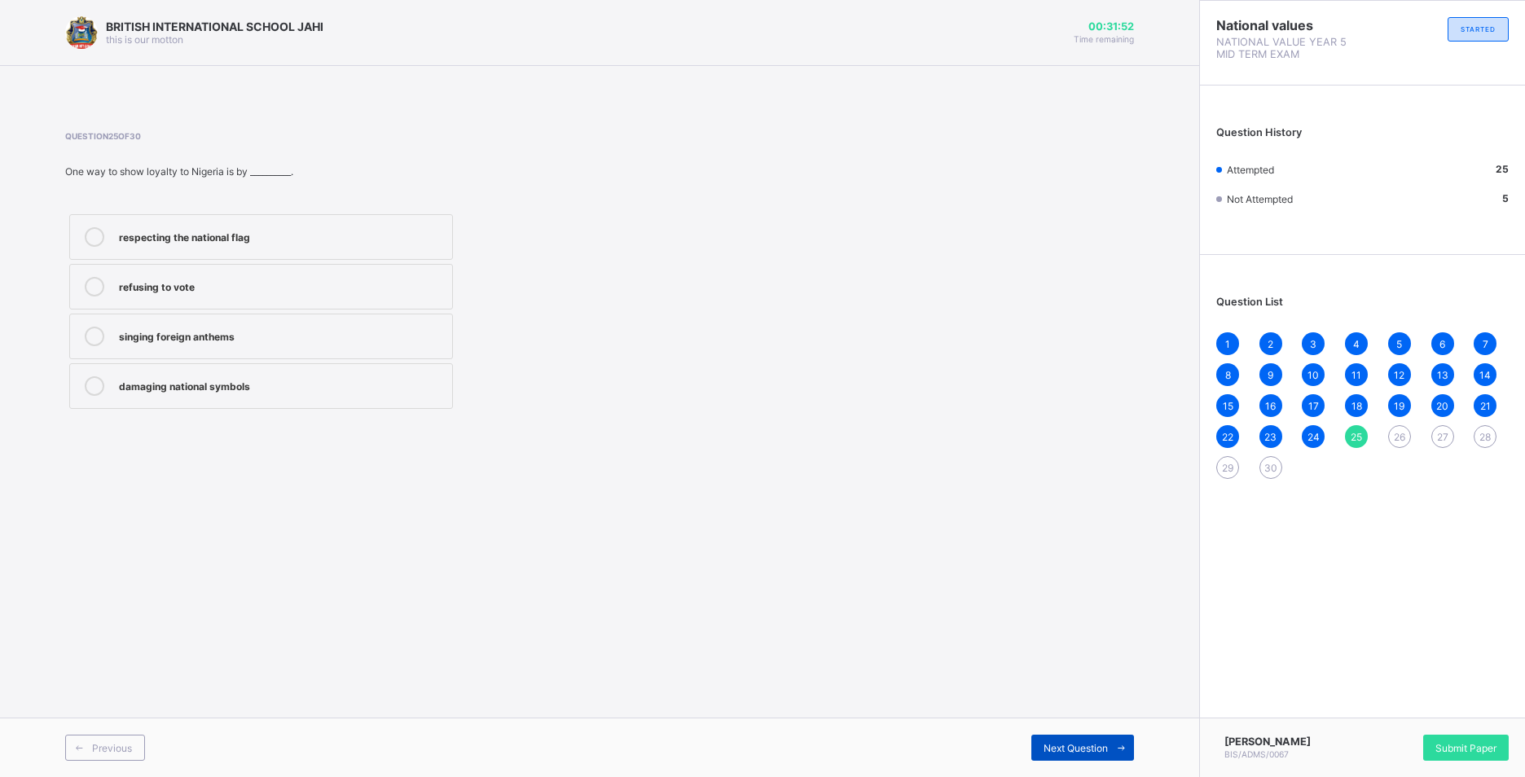
click at [1098, 747] on span "Next Question" at bounding box center [1075, 748] width 64 height 12
click at [257, 349] on label "Someone who helps their country" at bounding box center [261, 337] width 384 height 46
click at [1067, 737] on div "Next Question" at bounding box center [1082, 748] width 103 height 26
click at [1397, 433] on span "26" at bounding box center [1398, 437] width 11 height 12
click at [248, 325] on label "Someone who helps their country" at bounding box center [261, 337] width 384 height 46
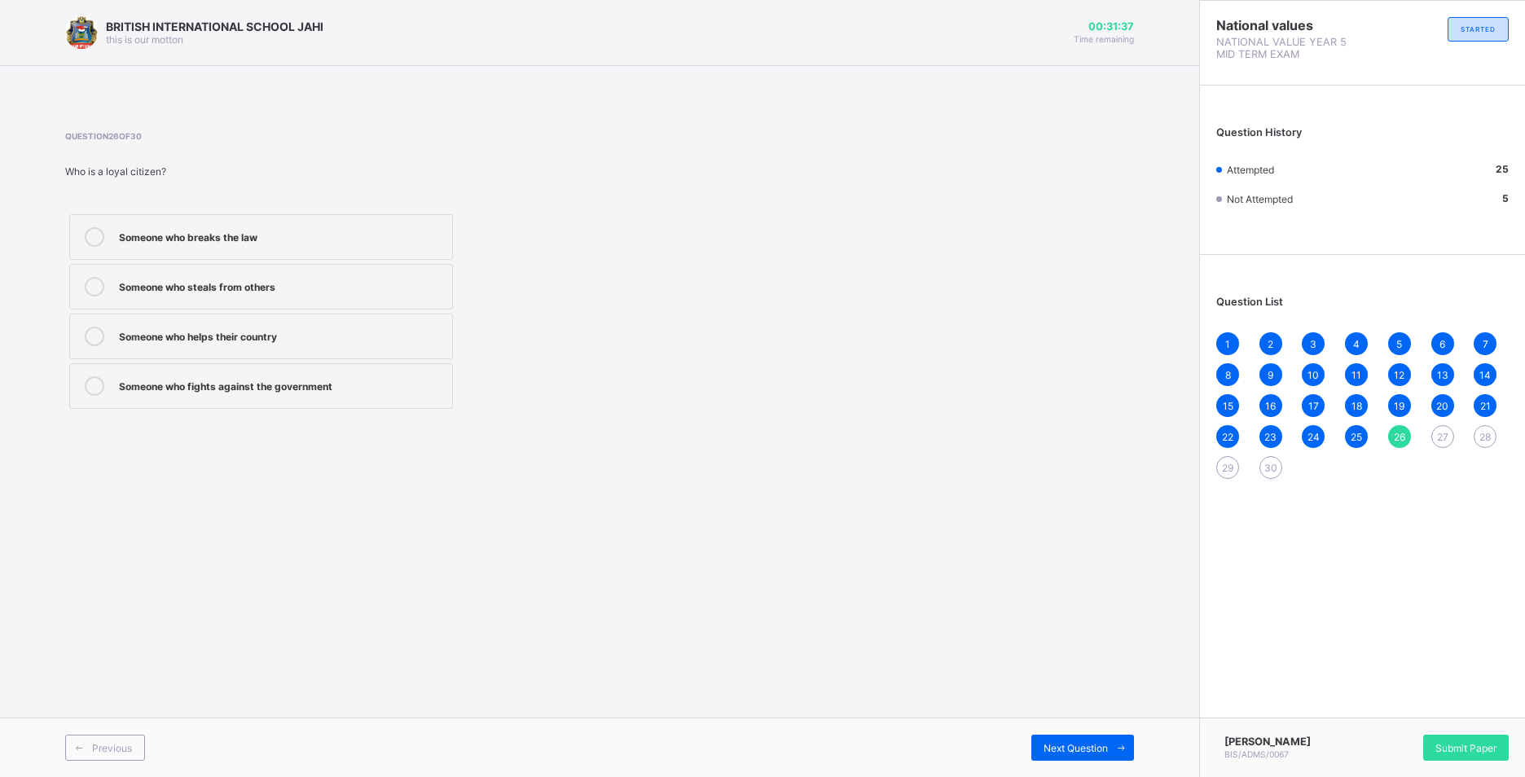
click at [200, 329] on div "Someone who helps their country" at bounding box center [281, 335] width 325 height 16
click at [1090, 748] on span "Next Question" at bounding box center [1075, 748] width 64 height 12
click at [359, 333] on div "Destroy school property" at bounding box center [281, 335] width 325 height 16
click at [1082, 740] on div "Next Question" at bounding box center [1082, 748] width 103 height 26
click at [278, 252] on label "Taking your friend’s belongings" at bounding box center [261, 237] width 384 height 46
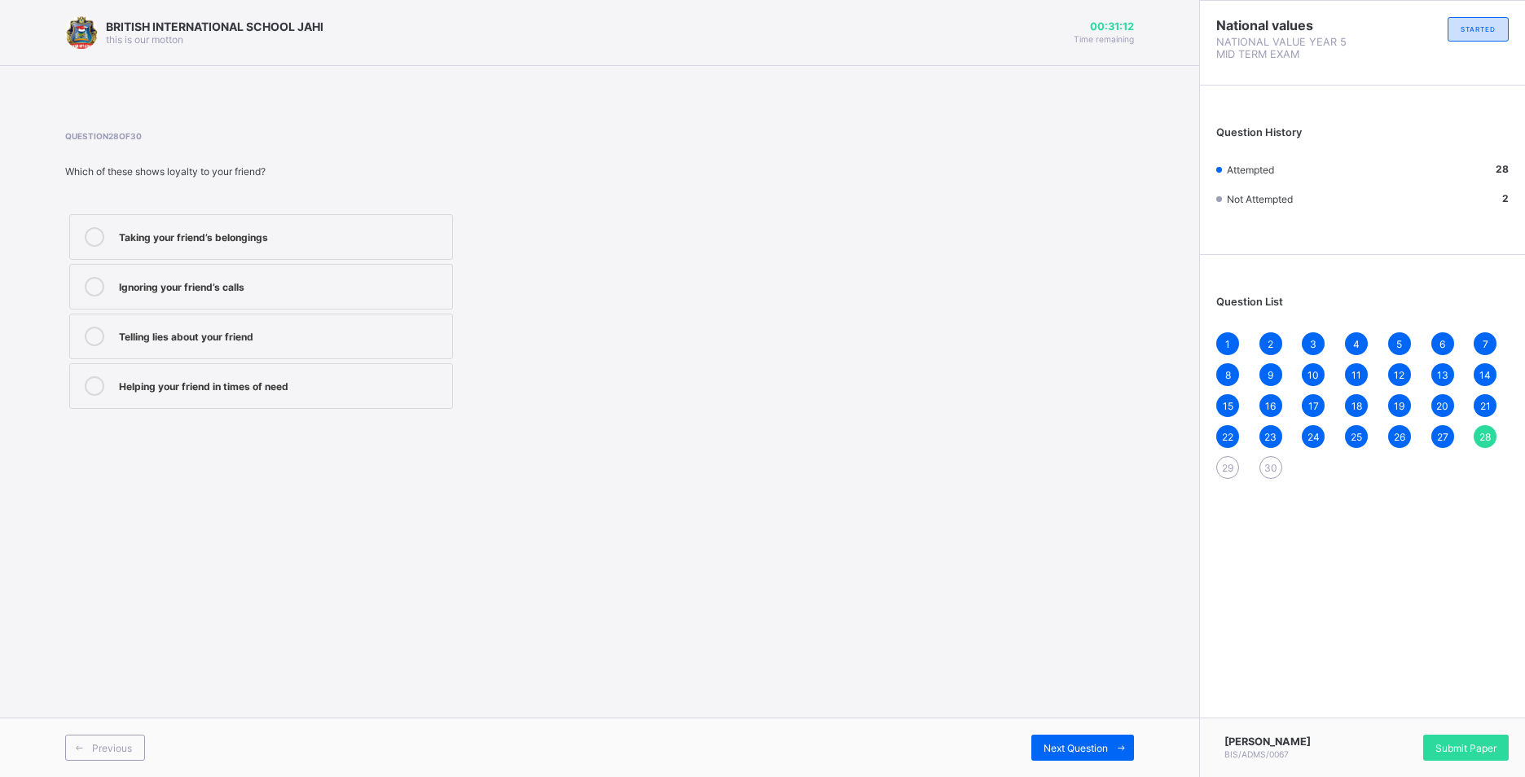
drag, startPoint x: 1085, startPoint y: 733, endPoint x: 980, endPoint y: 651, distance: 133.4
click at [1008, 667] on div "BRITISH INTERNATIONAL SCHOOL JAHI this is our motton 00:31:12 Time remaining Qu…" at bounding box center [599, 388] width 1199 height 777
click at [367, 384] on div "Helping your friend in times of need" at bounding box center [281, 384] width 325 height 16
drag, startPoint x: 1112, startPoint y: 746, endPoint x: 1080, endPoint y: 696, distance: 59.0
click at [1080, 696] on div "BRITISH INTERNATIONAL SCHOOL JAHI this is our motton 00:31:07 Time remaining Qu…" at bounding box center [599, 388] width 1199 height 777
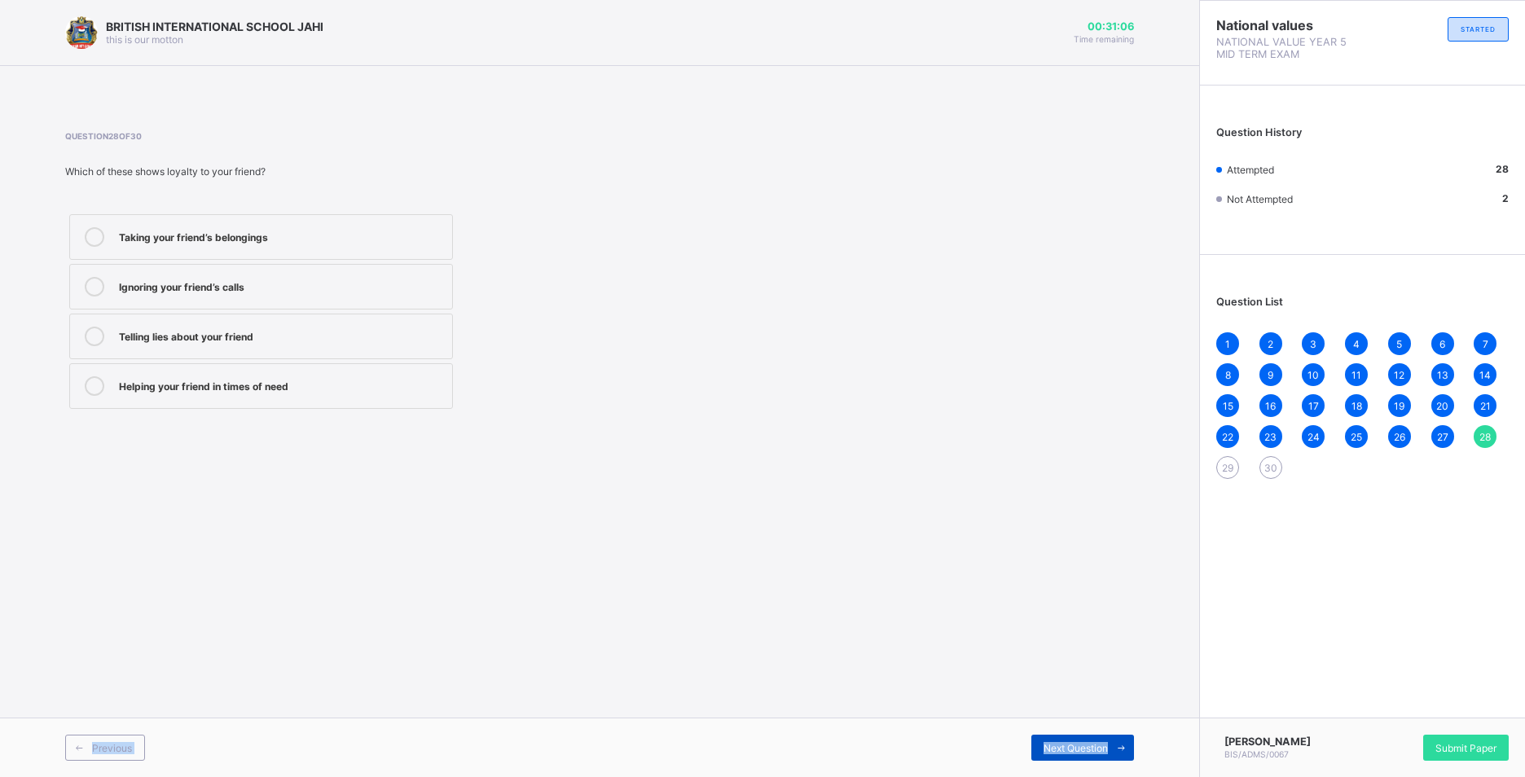
drag, startPoint x: 1080, startPoint y: 696, endPoint x: 1100, endPoint y: 747, distance: 54.4
click at [1100, 747] on span "Next Question" at bounding box center [1075, 748] width 64 height 12
click at [240, 222] on label "faithful and supportive" at bounding box center [261, 237] width 384 height 46
click at [1073, 743] on span "Next Question" at bounding box center [1075, 748] width 64 height 12
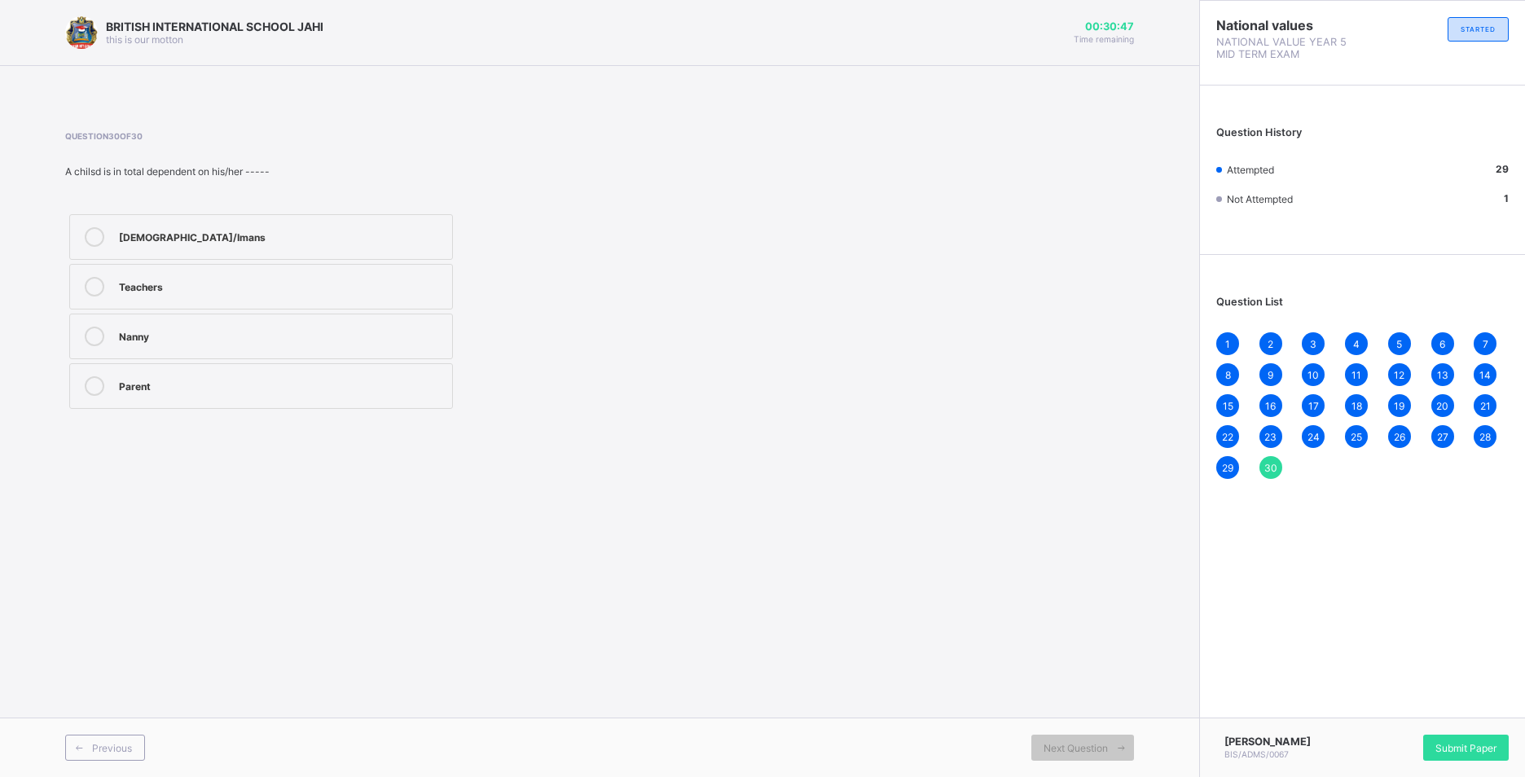
click at [136, 333] on div "Nanny" at bounding box center [281, 335] width 325 height 16
click at [1453, 742] on span "Submit Paper" at bounding box center [1465, 748] width 61 height 12
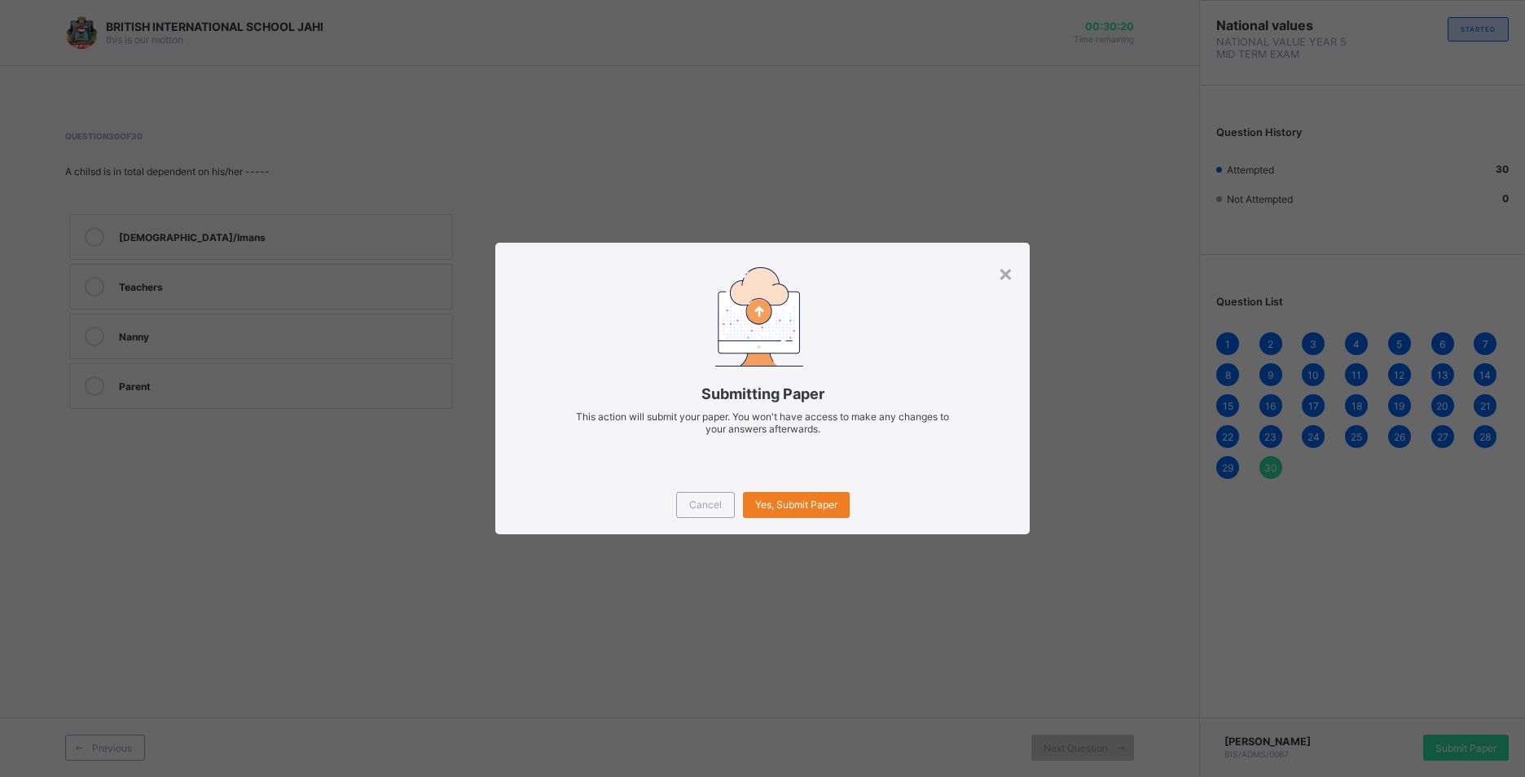
click at [782, 526] on div "Cancel Yes, Submit Paper" at bounding box center [761, 505] width 533 height 59
click at [799, 515] on div "Yes, Submit Paper" at bounding box center [796, 505] width 107 height 26
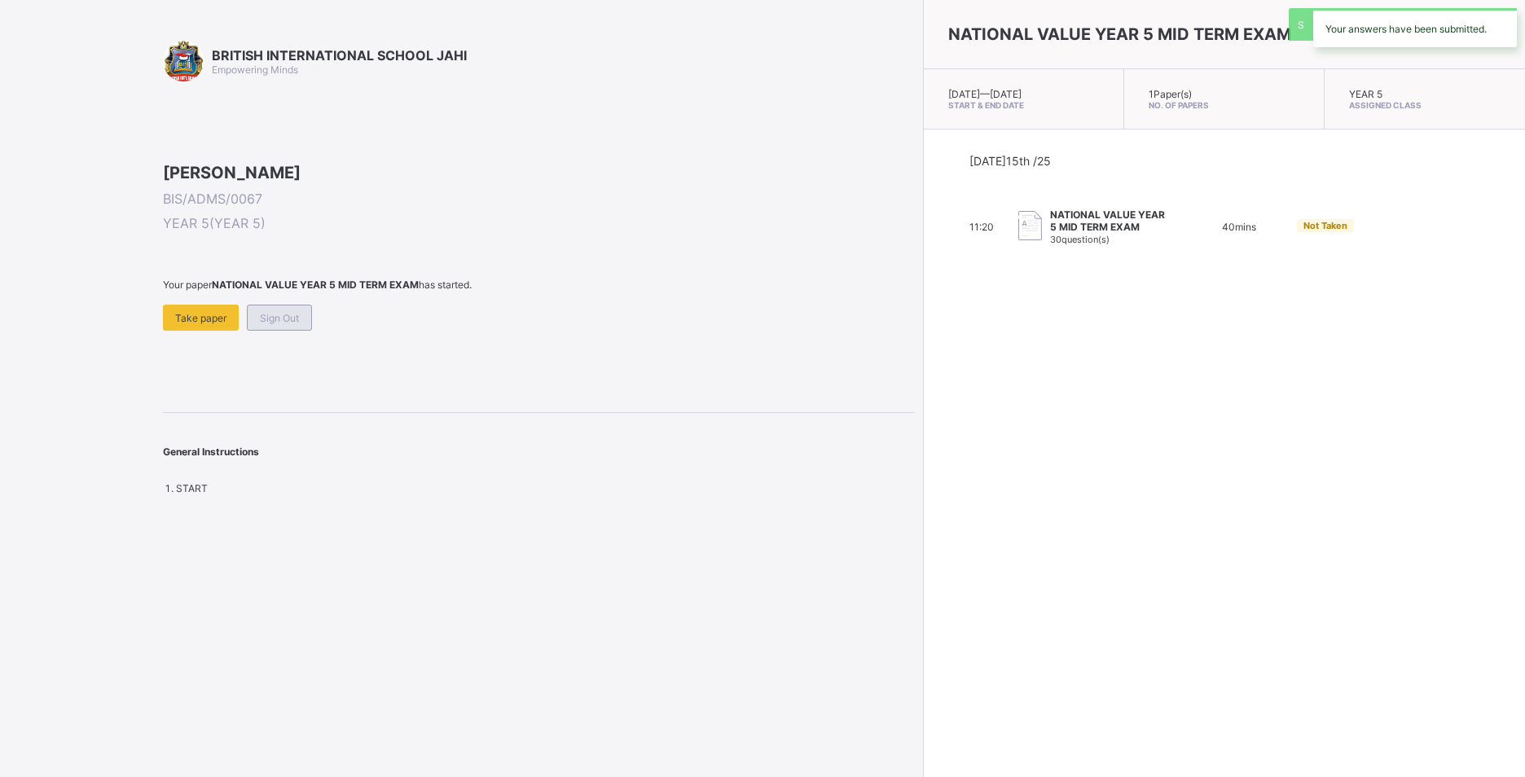
click at [293, 324] on span "Sign Out" at bounding box center [279, 318] width 39 height 12
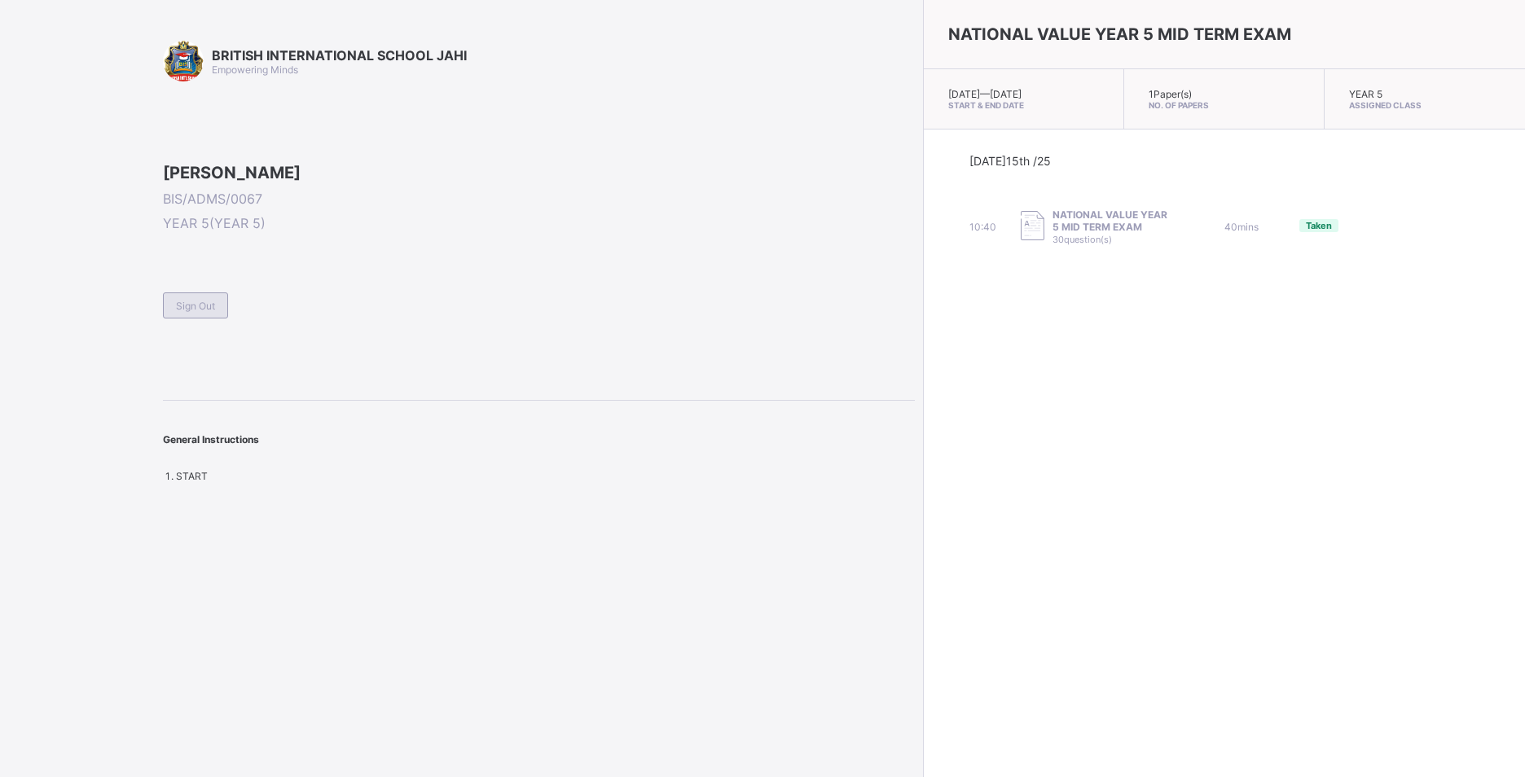
click at [213, 312] on span "Sign Out" at bounding box center [195, 306] width 39 height 12
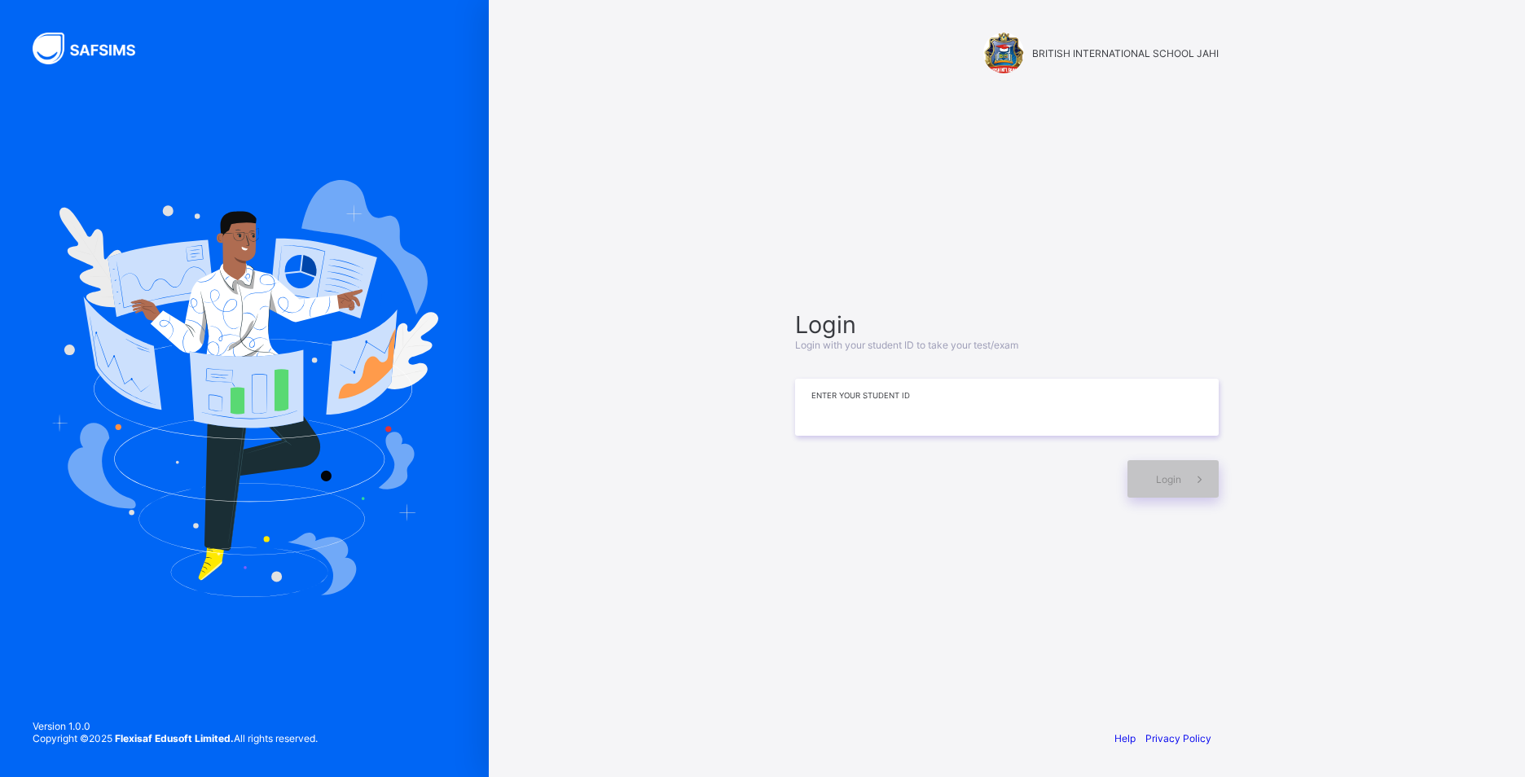
click at [805, 426] on input at bounding box center [1006, 407] width 423 height 57
click at [870, 381] on input at bounding box center [1006, 407] width 423 height 57
click at [810, 408] on input at bounding box center [1006, 407] width 423 height 57
type input "**********"
click at [1156, 476] on span "Login" at bounding box center [1168, 479] width 25 height 12
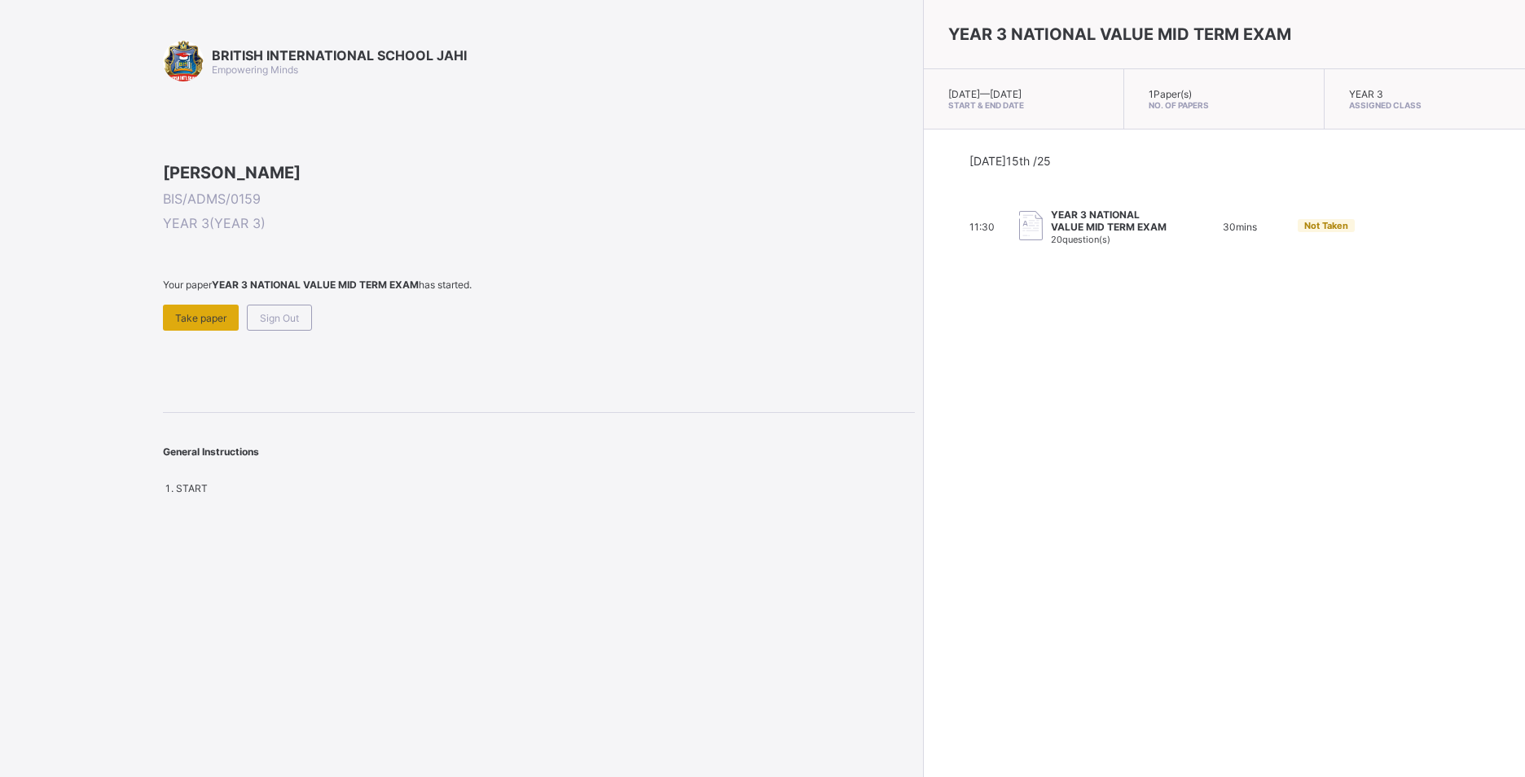
click at [198, 324] on span "Take paper" at bounding box center [200, 318] width 51 height 12
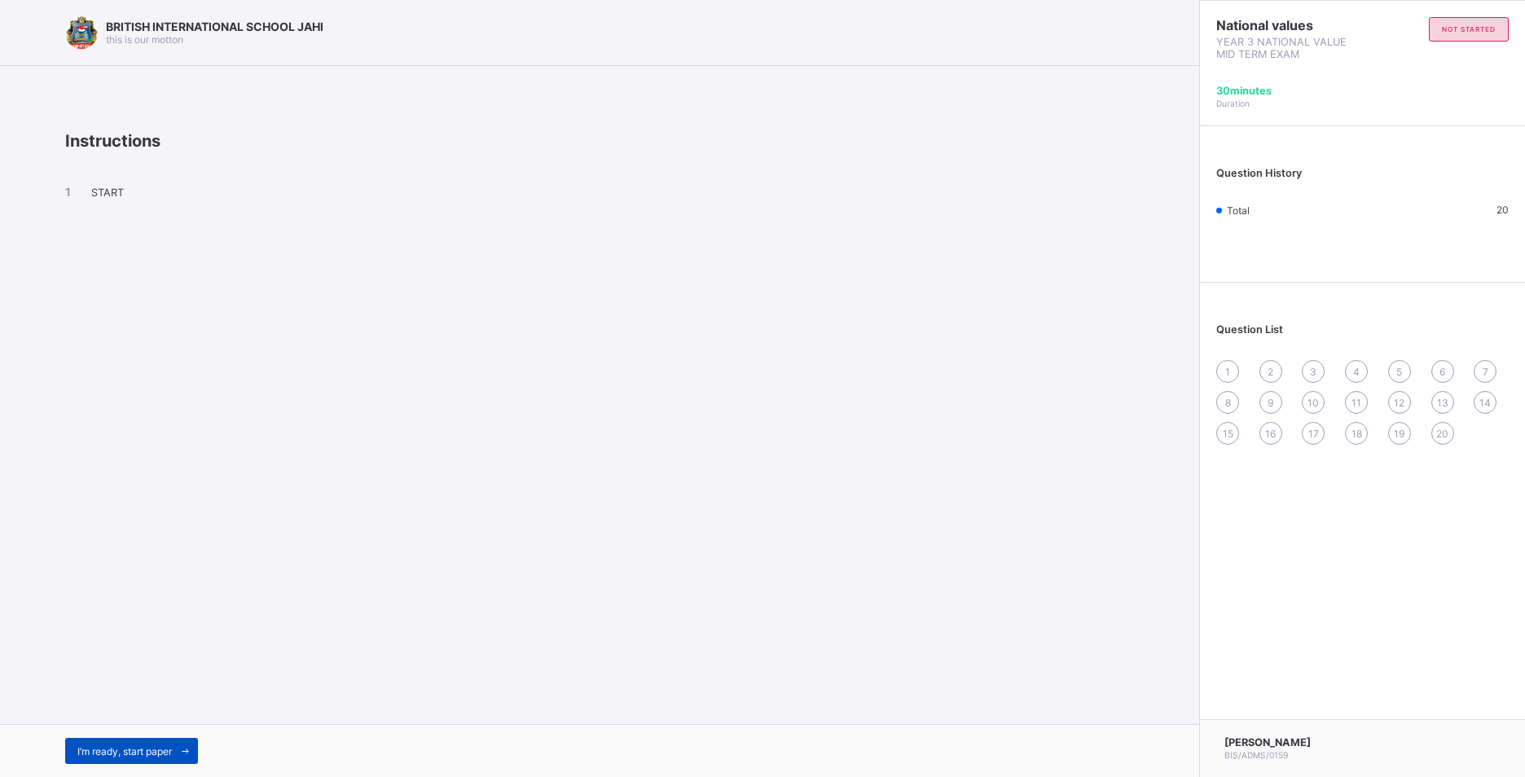
click at [113, 743] on div "I’m ready, start paper" at bounding box center [131, 751] width 133 height 26
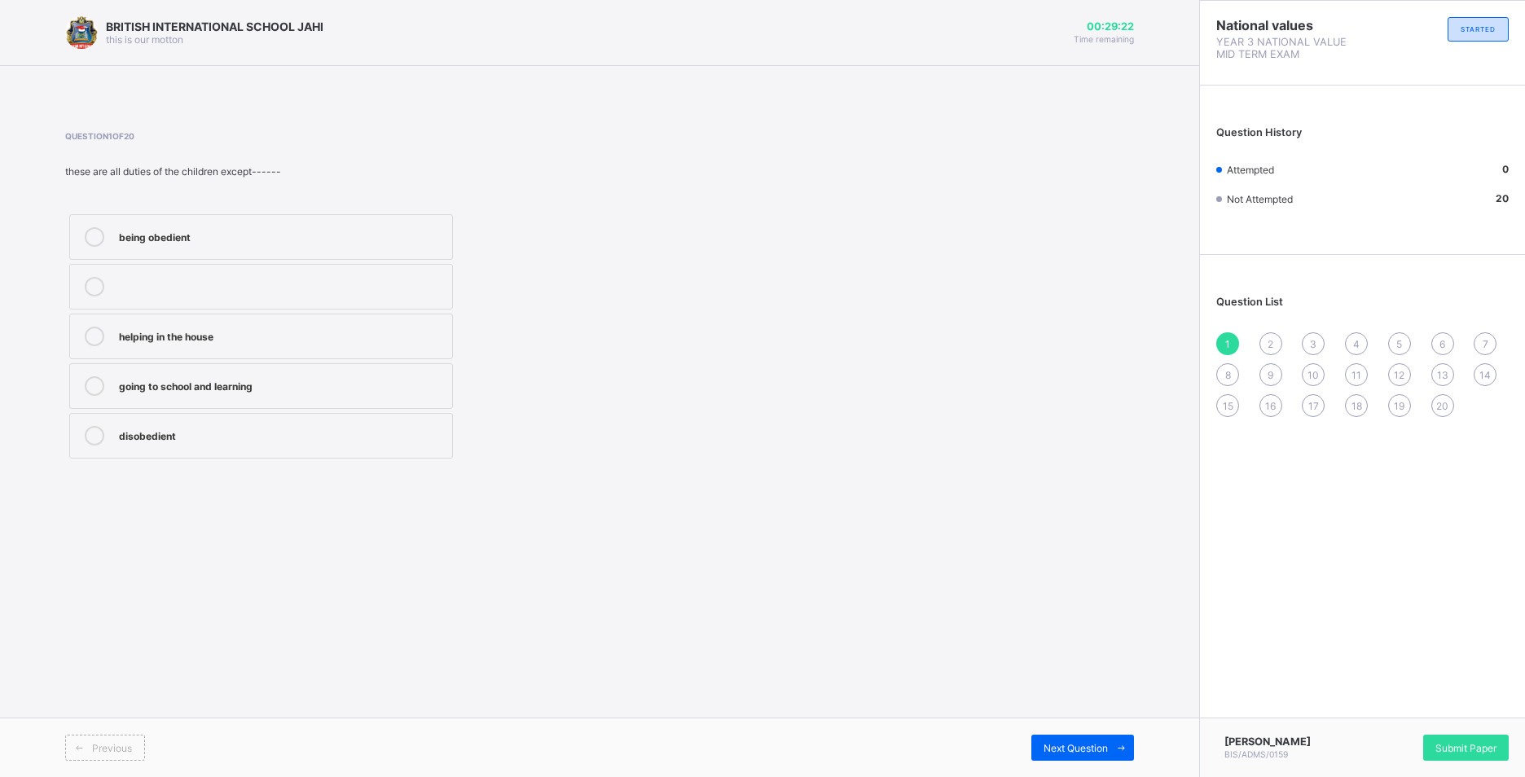
click at [182, 435] on div "disobedient" at bounding box center [281, 434] width 325 height 16
click at [1083, 748] on span "Next Question" at bounding box center [1075, 748] width 64 height 12
drag, startPoint x: 363, startPoint y: 341, endPoint x: 375, endPoint y: 317, distance: 27.0
click at [371, 324] on label "sleeping only" at bounding box center [261, 337] width 384 height 46
click at [1069, 738] on div "Next Question" at bounding box center [1082, 748] width 103 height 26
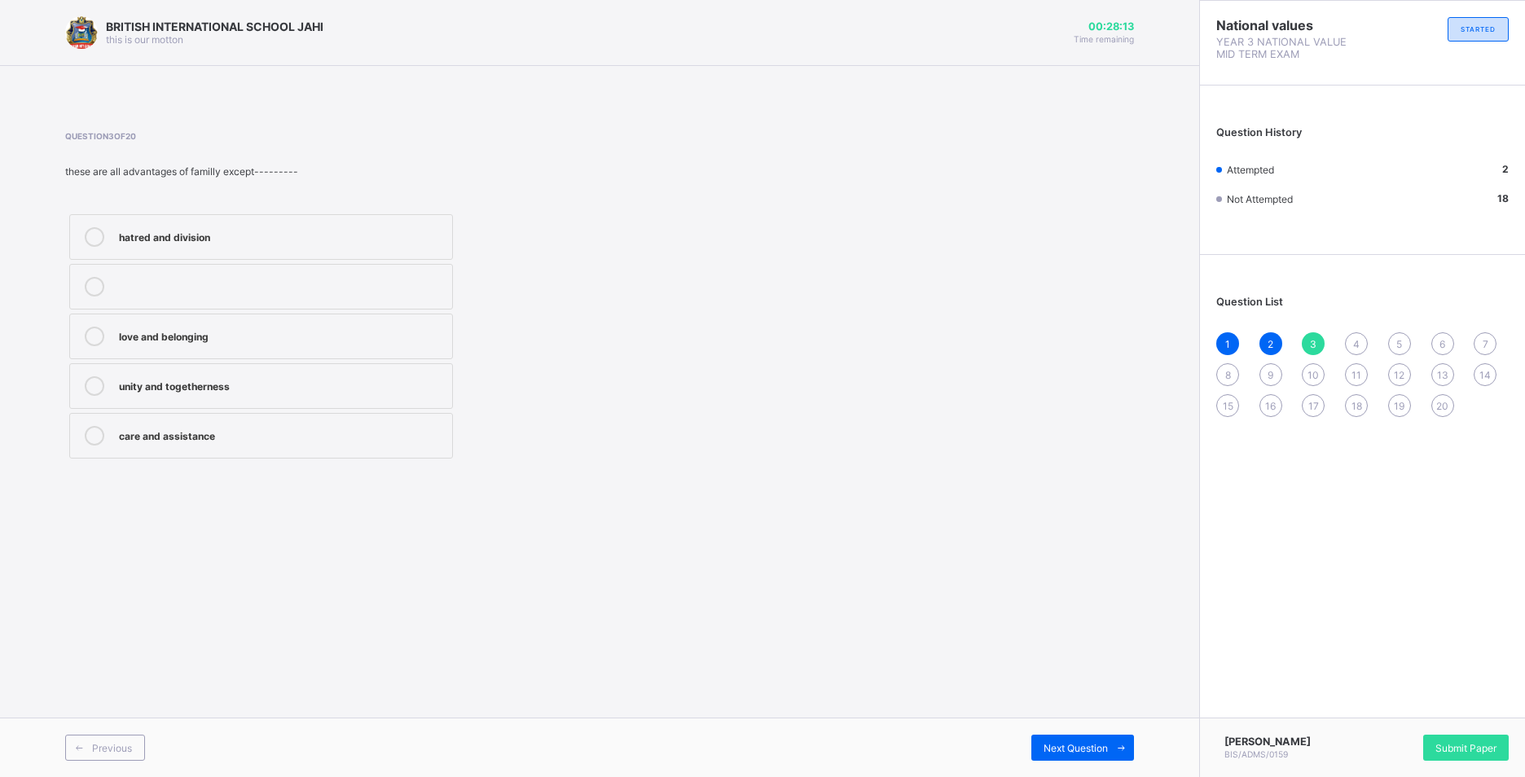
click at [359, 428] on div "care and assistance" at bounding box center [281, 434] width 325 height 16
click at [1082, 740] on div "Previous Next Question" at bounding box center [599, 746] width 1199 height 59
click at [1358, 341] on span "4" at bounding box center [1356, 344] width 7 height 12
click at [293, 434] on div "monogamy" at bounding box center [281, 434] width 325 height 16
click at [1399, 332] on div "5" at bounding box center [1399, 343] width 23 height 23
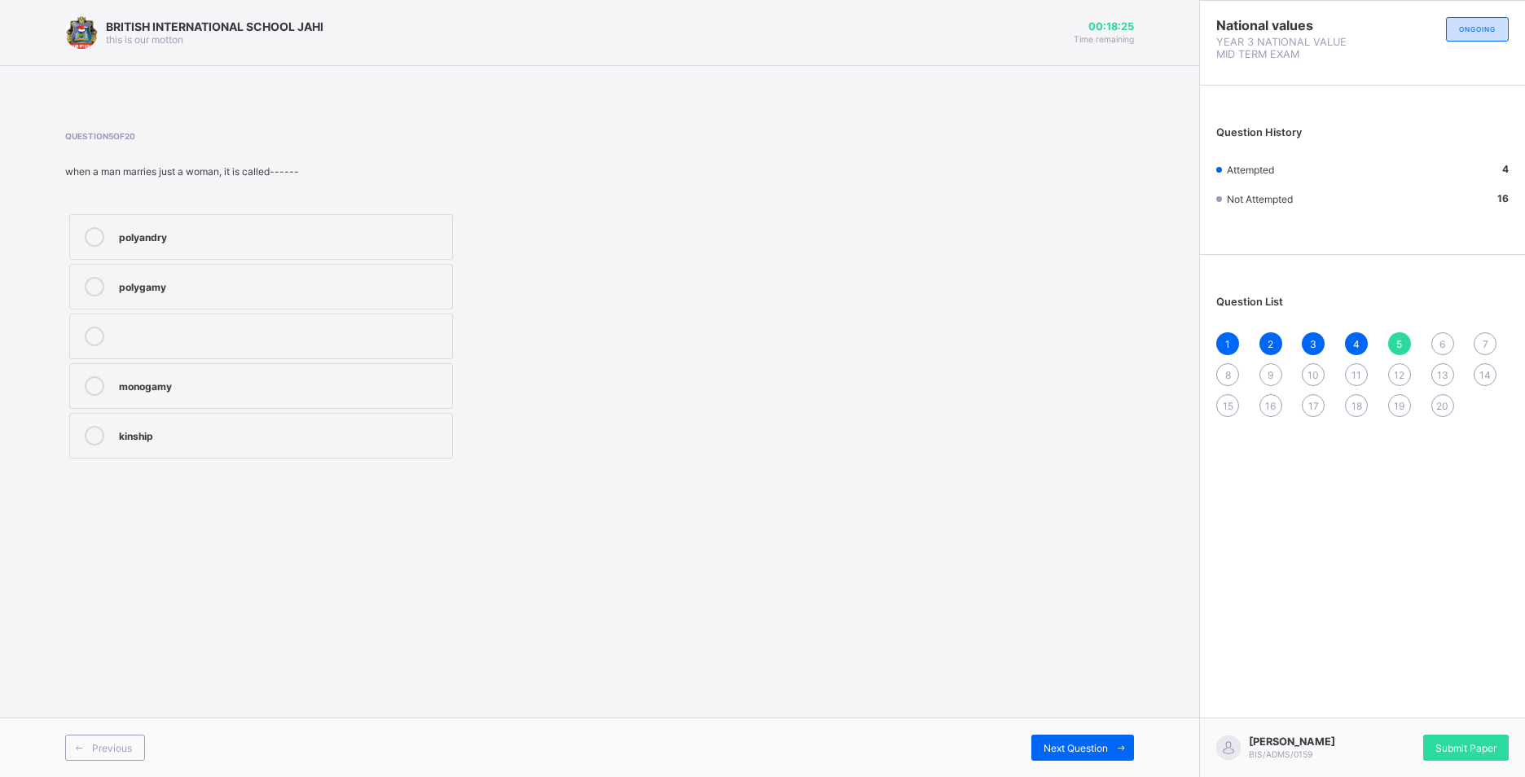
click at [350, 228] on div "polyandry" at bounding box center [281, 235] width 325 height 16
click at [1439, 334] on div "6" at bounding box center [1442, 343] width 23 height 23
drag, startPoint x: 425, startPoint y: 297, endPoint x: 428, endPoint y: 289, distance: 8.5
click at [428, 300] on label "father and mother" at bounding box center [261, 287] width 384 height 46
click at [1483, 342] on span "7" at bounding box center [1485, 344] width 6 height 12
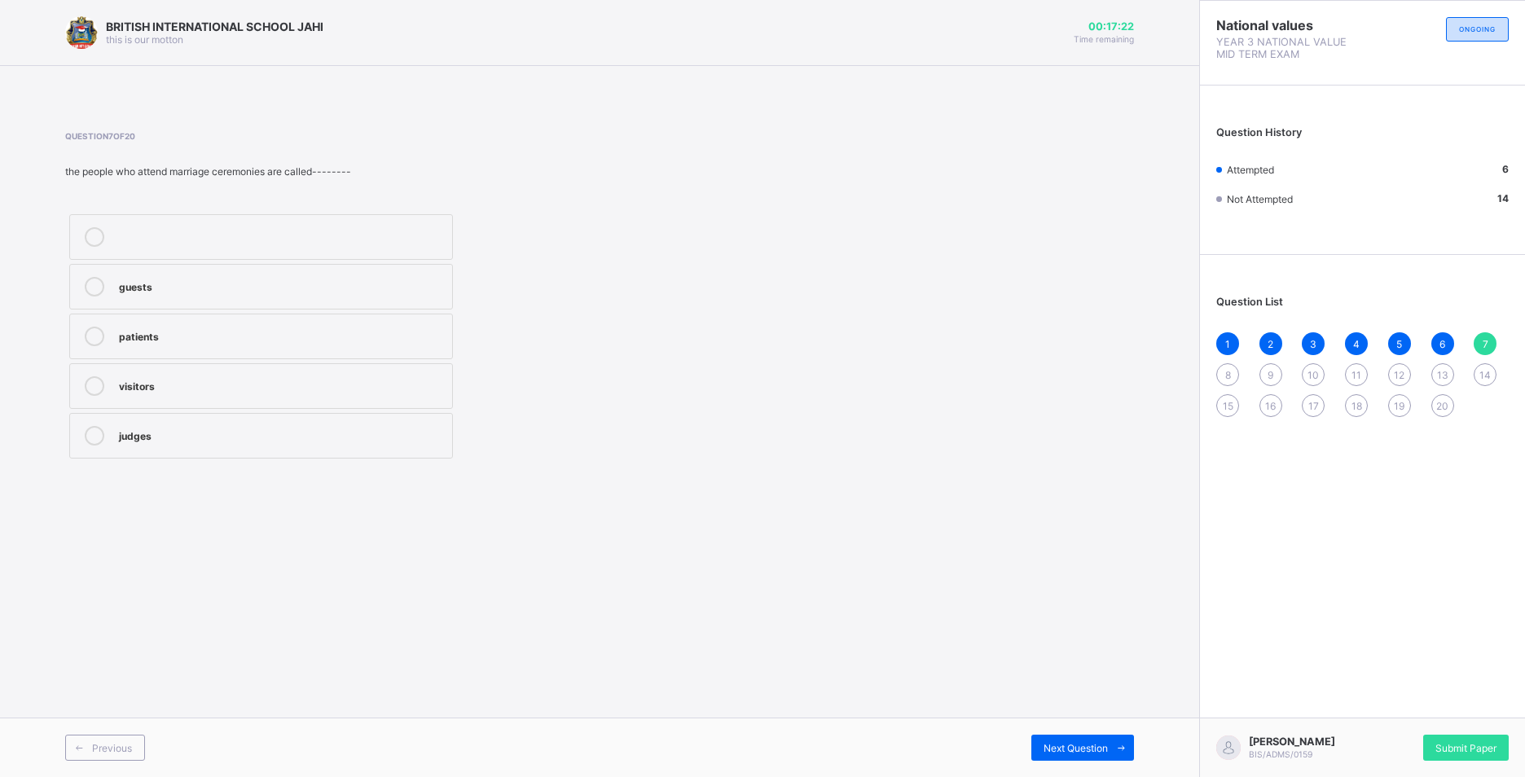
click at [330, 388] on div "visitors" at bounding box center [281, 384] width 325 height 16
click at [1235, 371] on div "8" at bounding box center [1227, 374] width 23 height 23
click at [406, 391] on div "religious marriage" at bounding box center [281, 384] width 325 height 16
click at [1272, 375] on span "9" at bounding box center [1270, 375] width 6 height 12
drag, startPoint x: 196, startPoint y: 330, endPoint x: 215, endPoint y: 333, distance: 19.0
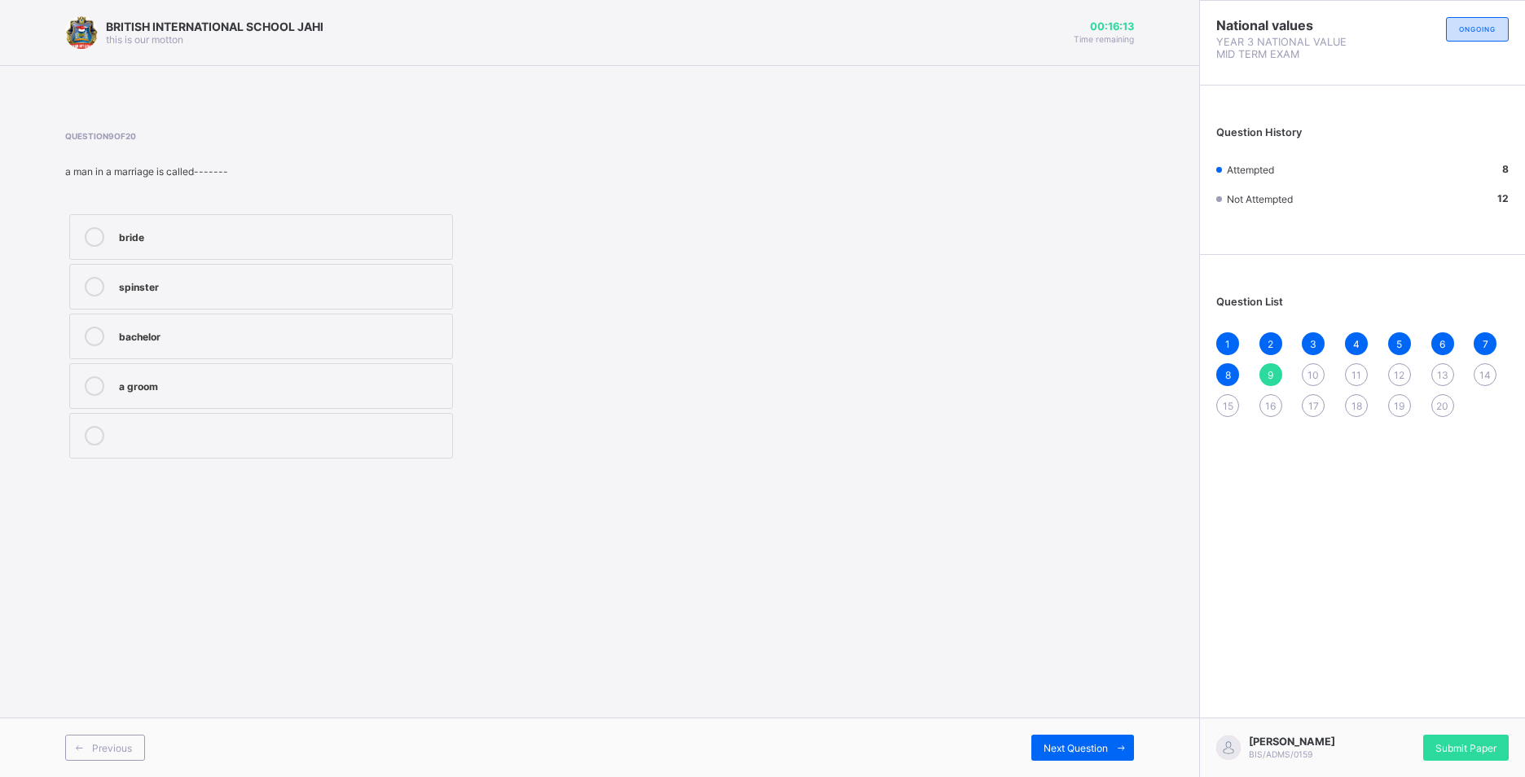
click at [211, 332] on div "bachelor" at bounding box center [281, 335] width 325 height 16
drag, startPoint x: 1317, startPoint y: 368, endPoint x: 1314, endPoint y: 345, distance: 23.0
click at [1317, 366] on div "10" at bounding box center [1312, 374] width 23 height 23
click at [387, 230] on div "shopkeeper" at bounding box center [281, 235] width 325 height 16
click at [1350, 377] on div "11" at bounding box center [1356, 374] width 23 height 23
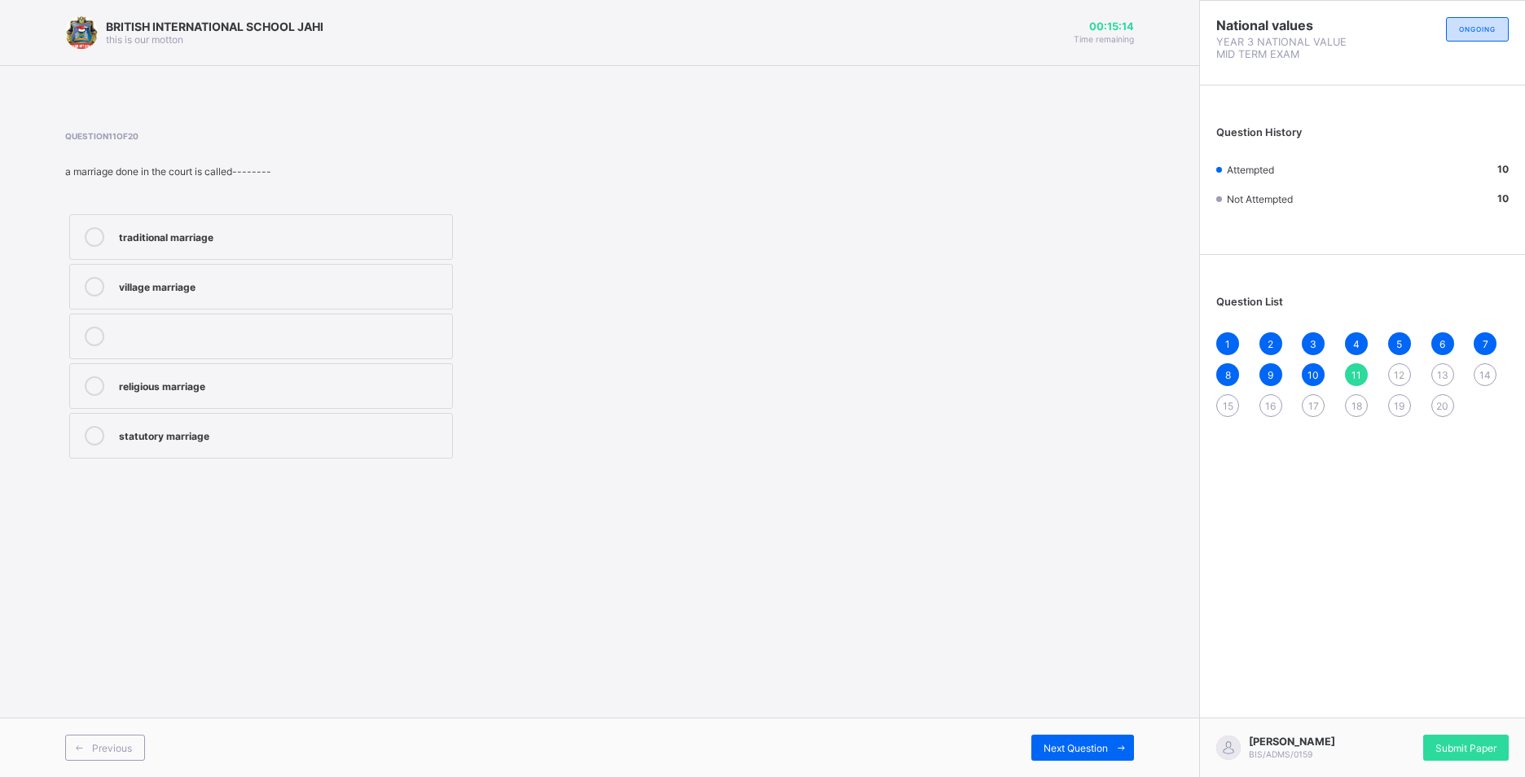
click at [244, 435] on div "statutory marriage" at bounding box center [281, 434] width 325 height 16
click at [1398, 375] on span "12" at bounding box center [1398, 375] width 11 height 12
click at [257, 281] on div "traditional marriage" at bounding box center [281, 285] width 325 height 16
click at [1441, 380] on span "13" at bounding box center [1442, 375] width 11 height 12
click at [414, 336] on div "marriage" at bounding box center [281, 335] width 325 height 16
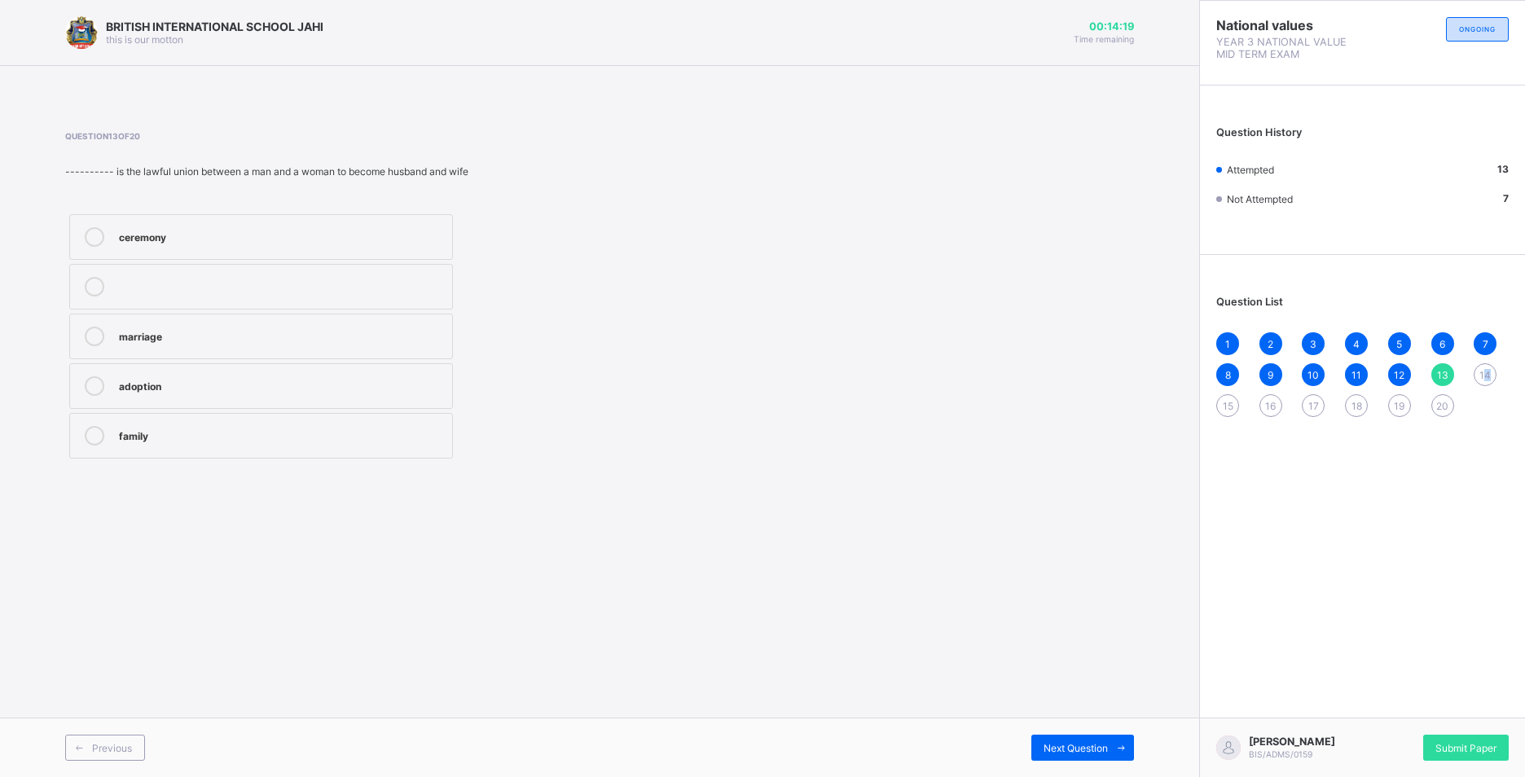
drag, startPoint x: 1486, startPoint y: 371, endPoint x: 1497, endPoint y: 367, distance: 11.3
click at [1497, 367] on div "1 2 3 4 5 6 7 8 9 10 11 12 13 14 15 16 17 18 19 20" at bounding box center [1362, 374] width 292 height 85
drag, startPoint x: 1497, startPoint y: 367, endPoint x: 1485, endPoint y: 359, distance: 14.7
click at [1485, 359] on div "1 2 3 4 5 6 7 8 9 10 11 12 13 14 15 16 17 18 19 20" at bounding box center [1362, 374] width 292 height 85
click at [1489, 371] on span "14" at bounding box center [1484, 375] width 11 height 12
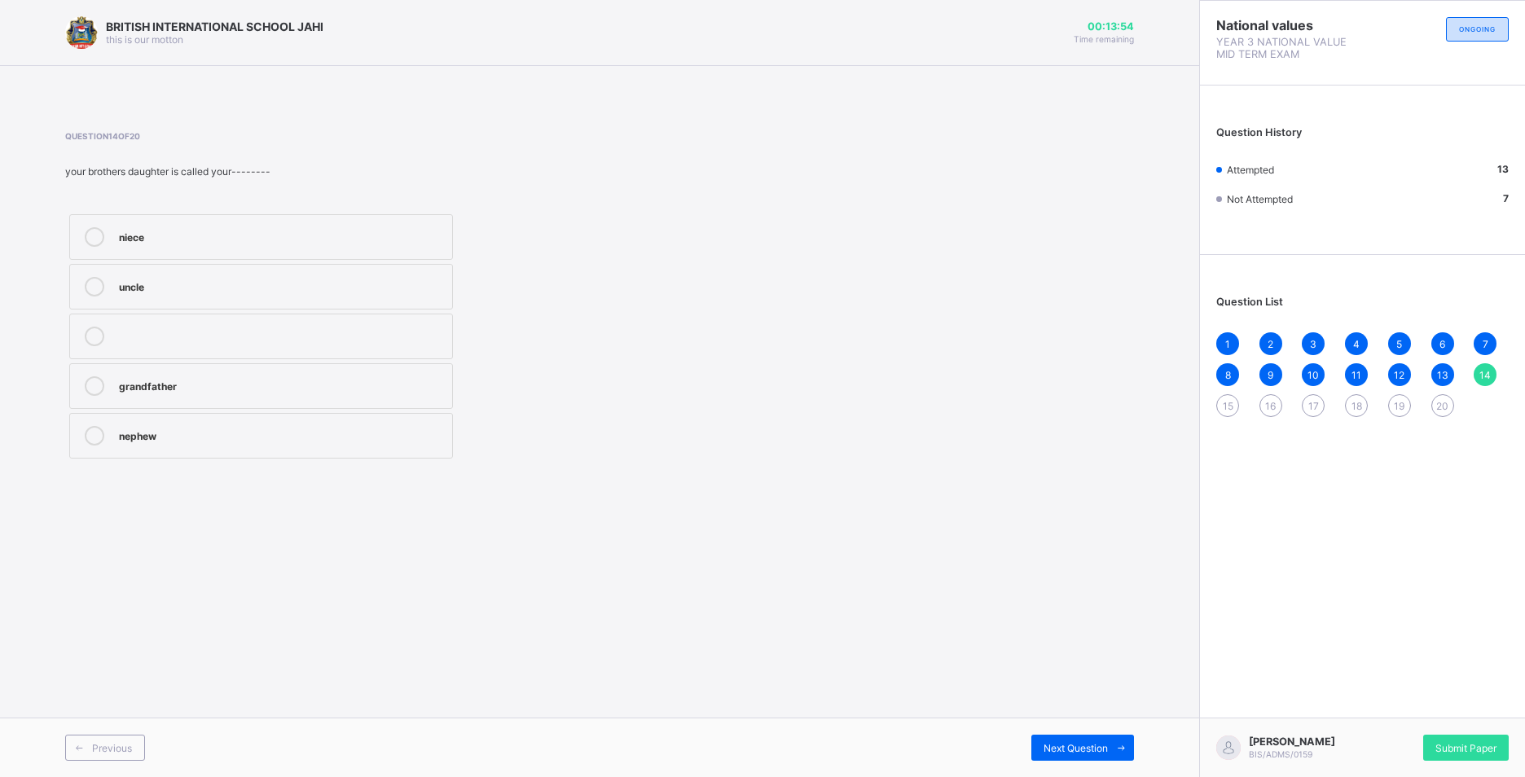
click at [386, 448] on label "nephew" at bounding box center [261, 436] width 384 height 46
click at [1230, 402] on span "15" at bounding box center [1227, 406] width 11 height 12
drag, startPoint x: 333, startPoint y: 270, endPoint x: 332, endPoint y: 262, distance: 8.2
click at [334, 270] on div "four three one two" at bounding box center [261, 336] width 392 height 252
click at [336, 239] on div "four" at bounding box center [281, 235] width 325 height 16
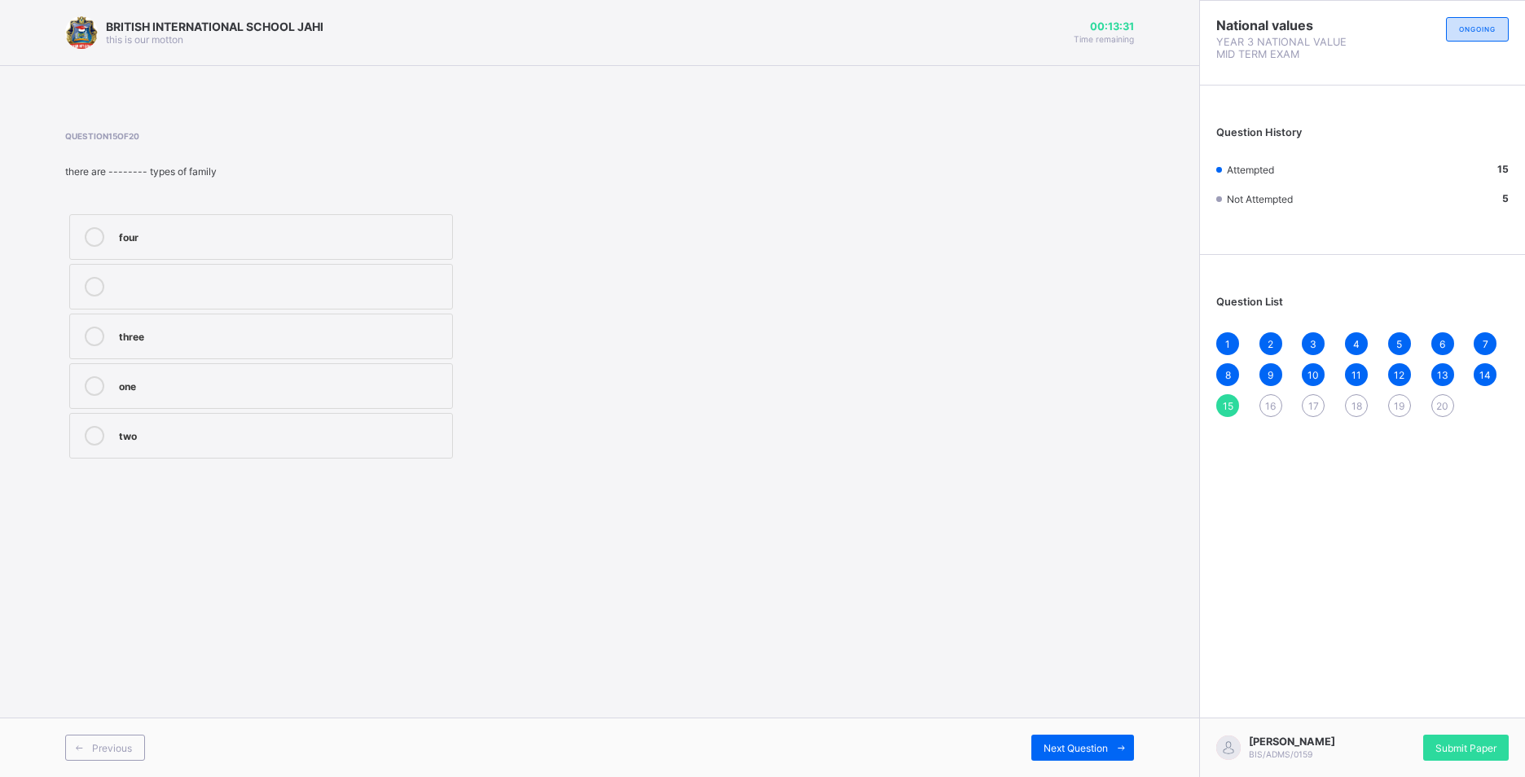
click at [1264, 402] on div "16" at bounding box center [1270, 405] width 23 height 23
click at [308, 327] on label "bride" at bounding box center [261, 337] width 384 height 46
click at [1315, 409] on span "17" at bounding box center [1313, 406] width 11 height 12
click at [335, 381] on div "father" at bounding box center [281, 384] width 325 height 16
click at [1357, 400] on span "18" at bounding box center [1356, 406] width 11 height 12
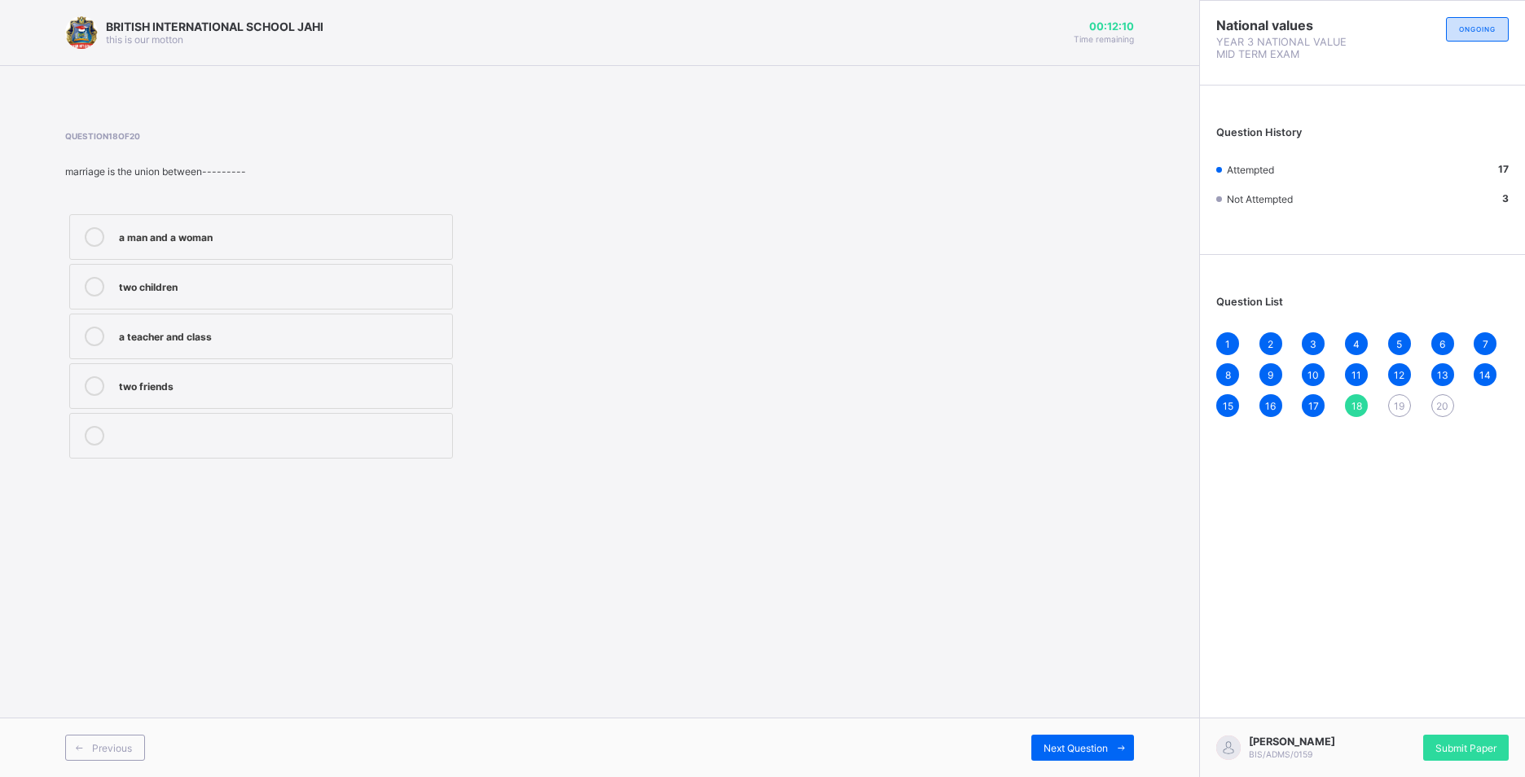
drag, startPoint x: 353, startPoint y: 241, endPoint x: 357, endPoint y: 197, distance: 44.1
click at [356, 213] on div "a man and a woman two children a teacher and class two friends" at bounding box center [261, 336] width 392 height 252
drag, startPoint x: 353, startPoint y: 246, endPoint x: 358, endPoint y: 185, distance: 61.2
click at [357, 210] on div "a man and a woman two children a teacher and class two friends" at bounding box center [261, 336] width 392 height 252
click at [343, 227] on label "a man and a woman" at bounding box center [261, 237] width 384 height 46
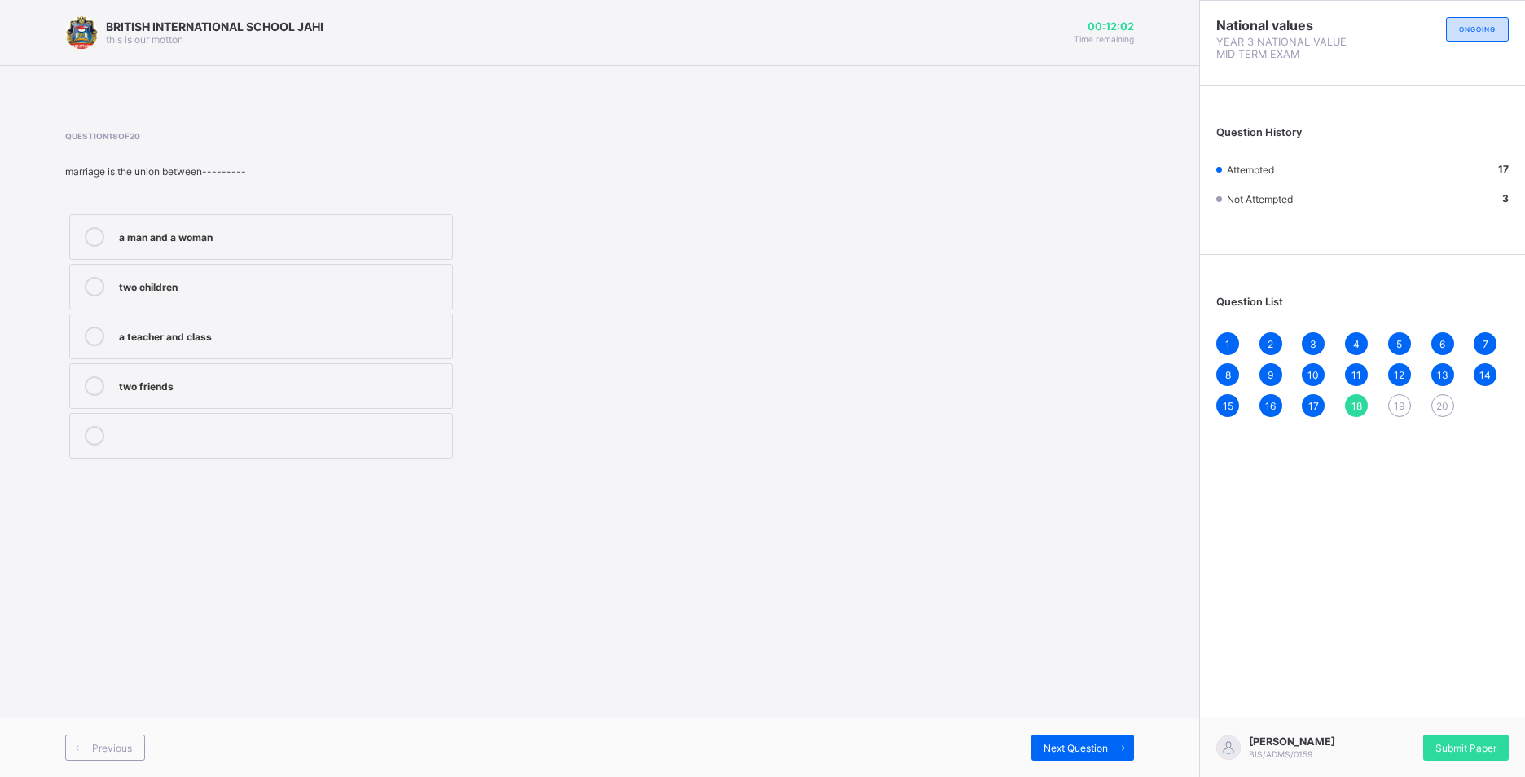
click at [1398, 400] on span "19" at bounding box center [1398, 406] width 11 height 12
click at [430, 389] on div "grandparents, uncles, cousins, and nephews" at bounding box center [281, 384] width 325 height 16
click at [1437, 400] on span "20" at bounding box center [1442, 406] width 12 height 12
click at [312, 345] on div "extended family" at bounding box center [281, 337] width 325 height 20
click at [1453, 735] on div "Submit Paper" at bounding box center [1466, 748] width 86 height 26
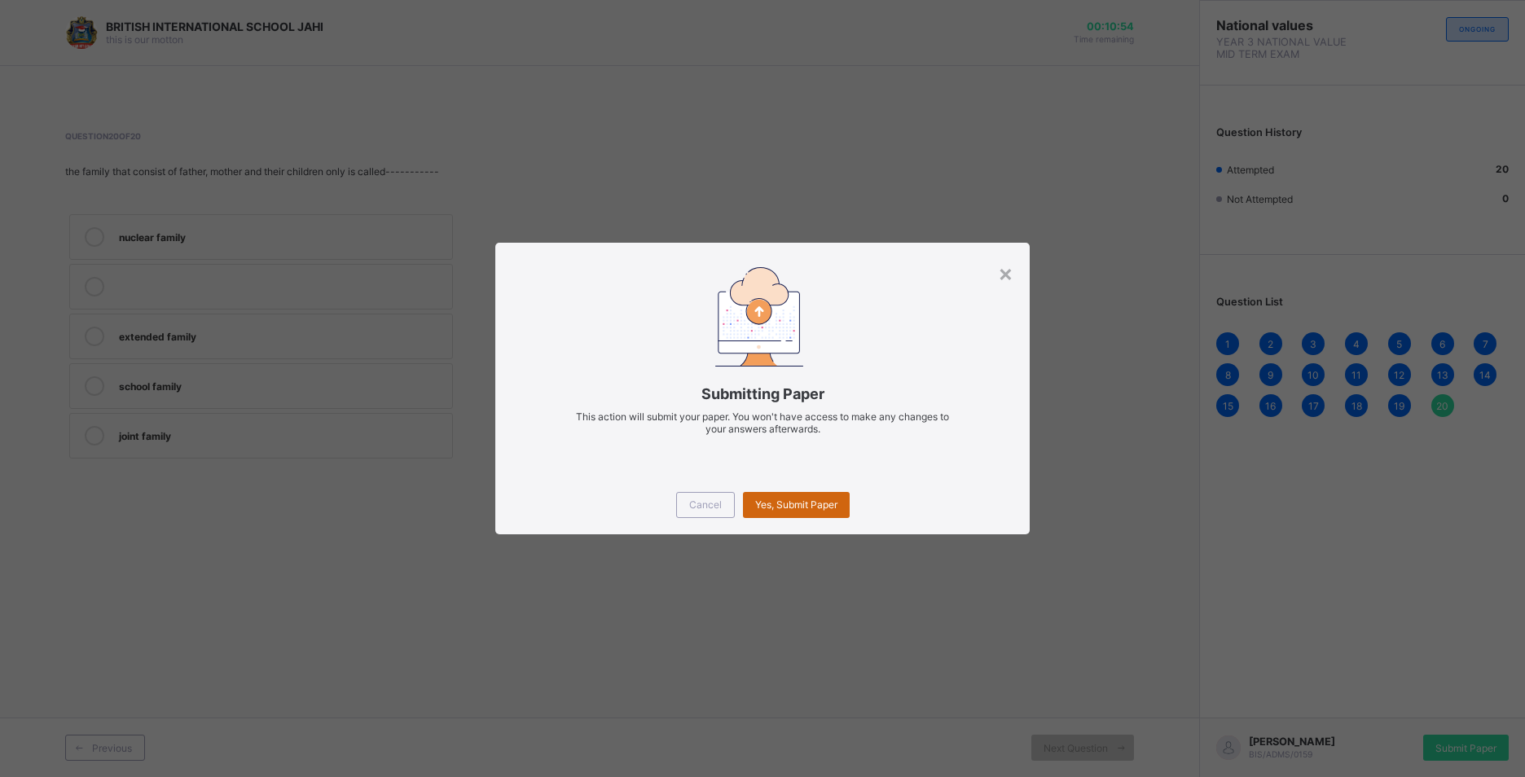
click at [810, 502] on span "Yes, Submit Paper" at bounding box center [796, 504] width 82 height 12
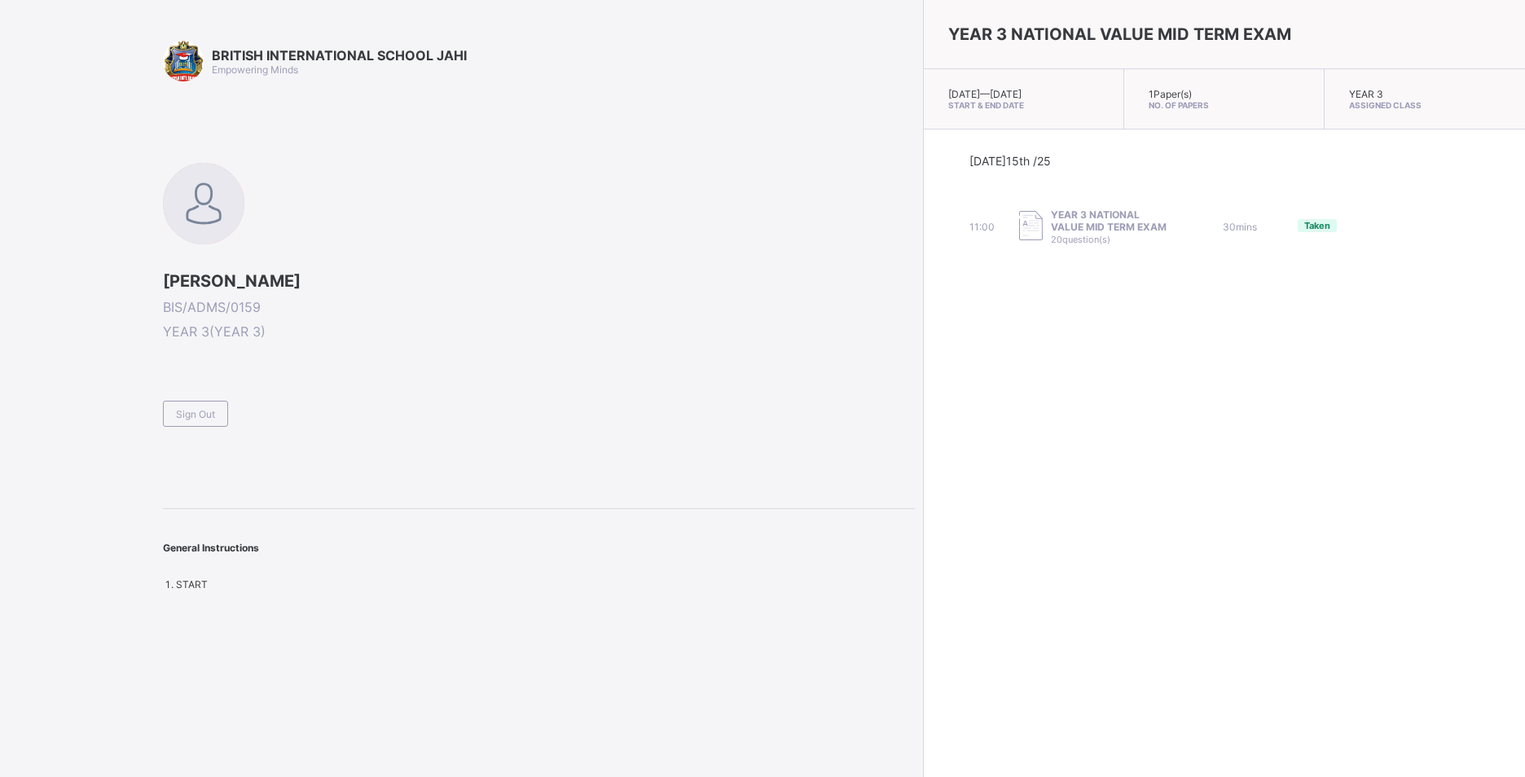
click at [203, 401] on div "Sign Out" at bounding box center [195, 414] width 65 height 26
